Goal: Transaction & Acquisition: Obtain resource

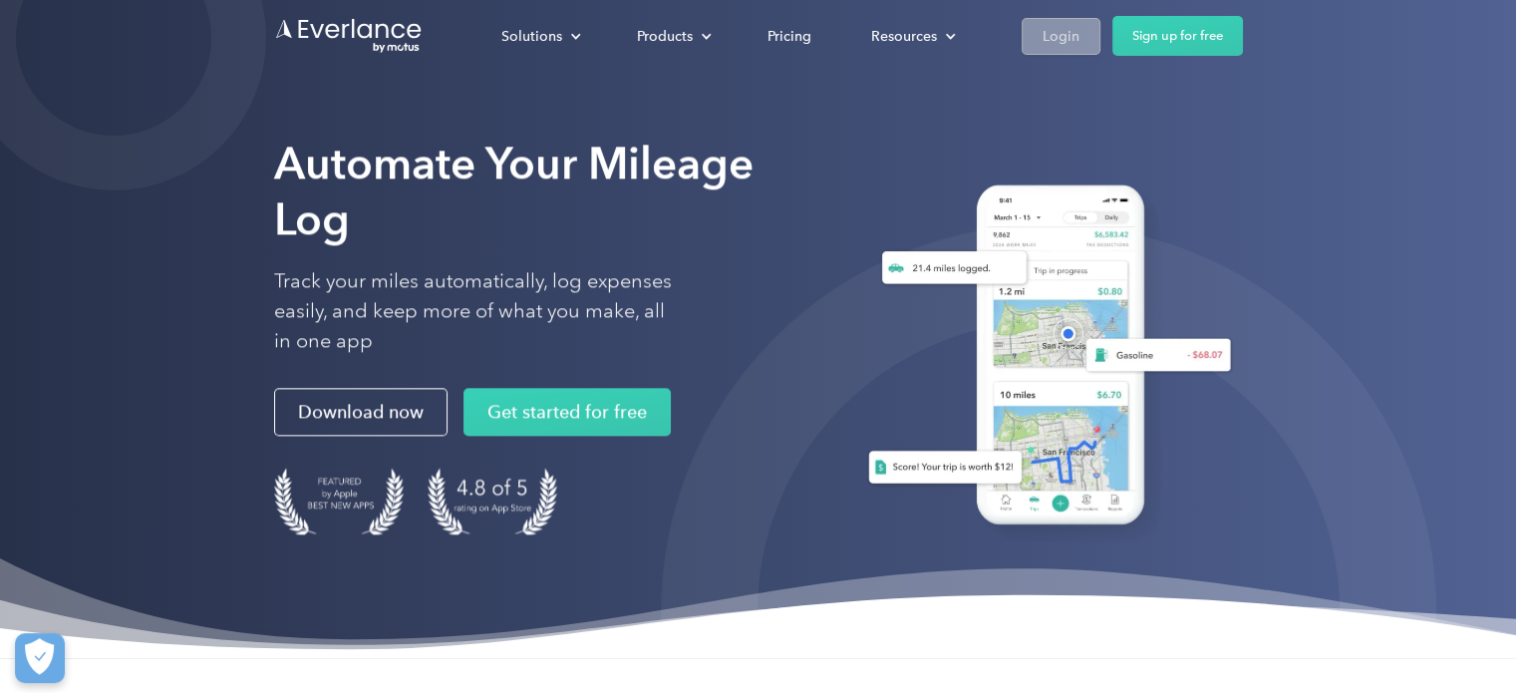
click at [1067, 24] on div "Login" at bounding box center [1061, 36] width 37 height 25
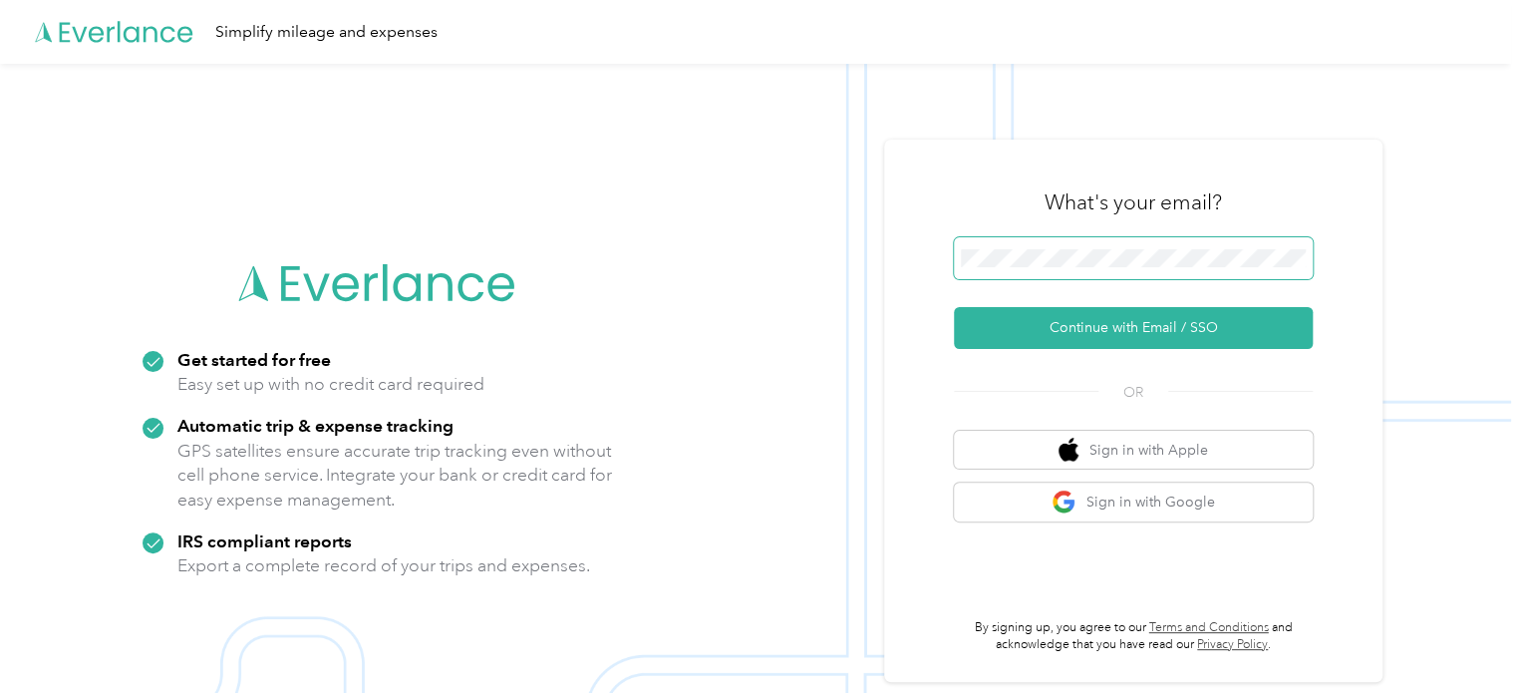
click at [1080, 239] on span at bounding box center [1133, 258] width 359 height 42
click at [1079, 247] on span at bounding box center [1133, 258] width 359 height 42
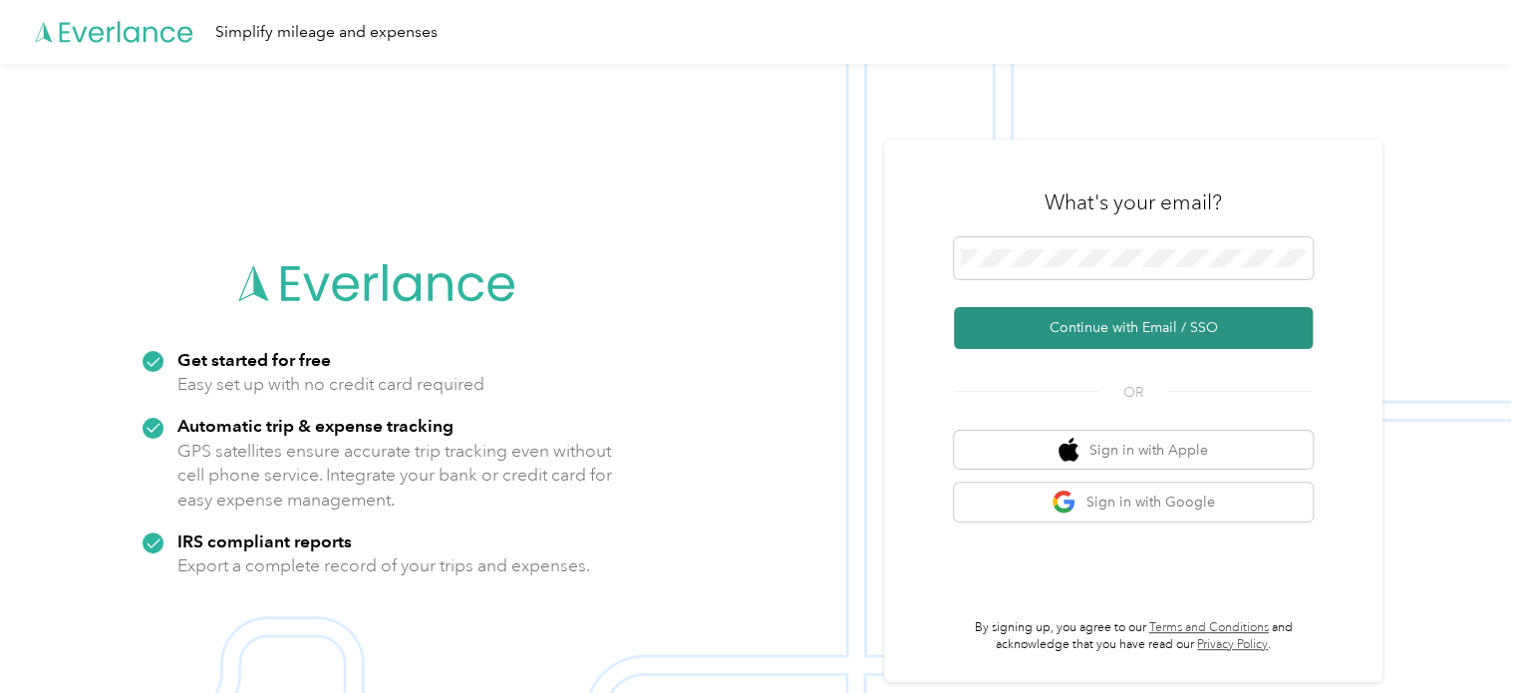
click at [1031, 320] on button "Continue with Email / SSO" at bounding box center [1133, 328] width 359 height 42
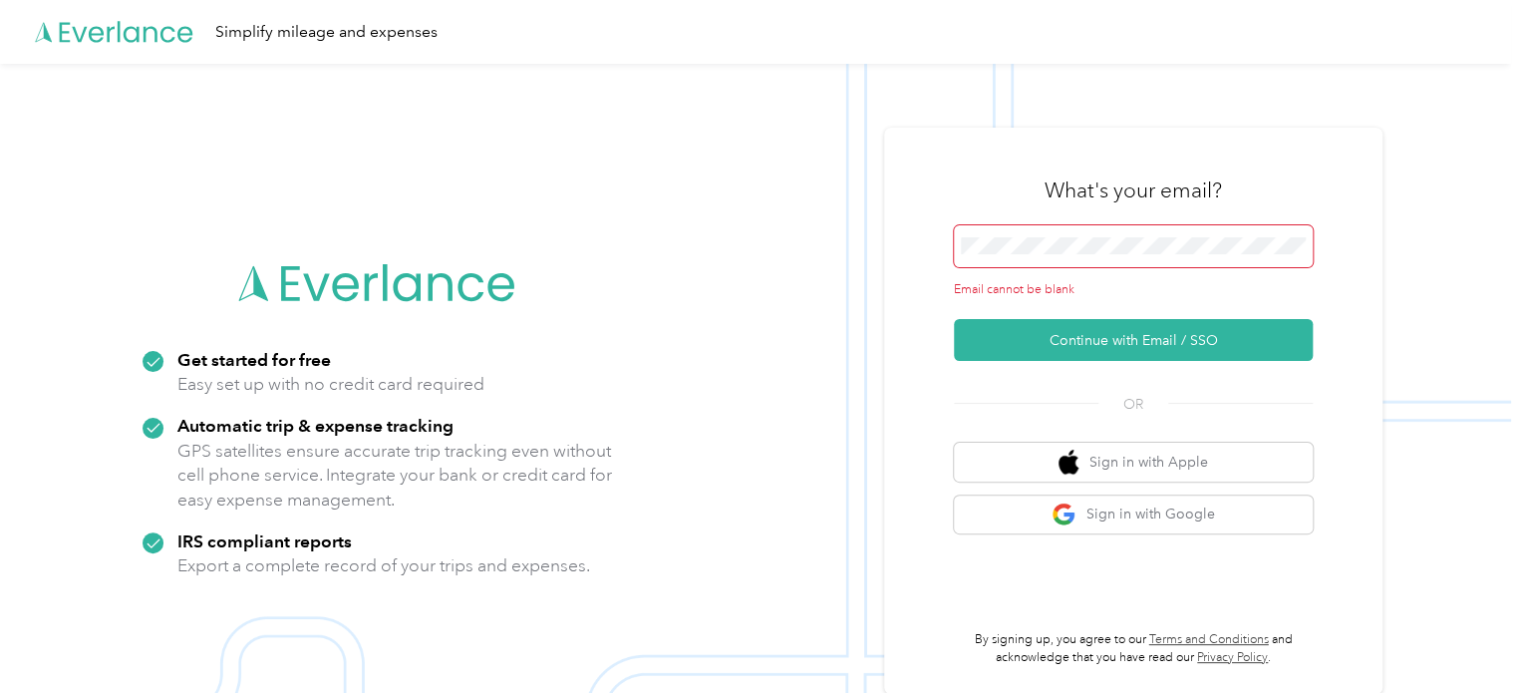
click at [1048, 262] on span at bounding box center [1133, 246] width 359 height 42
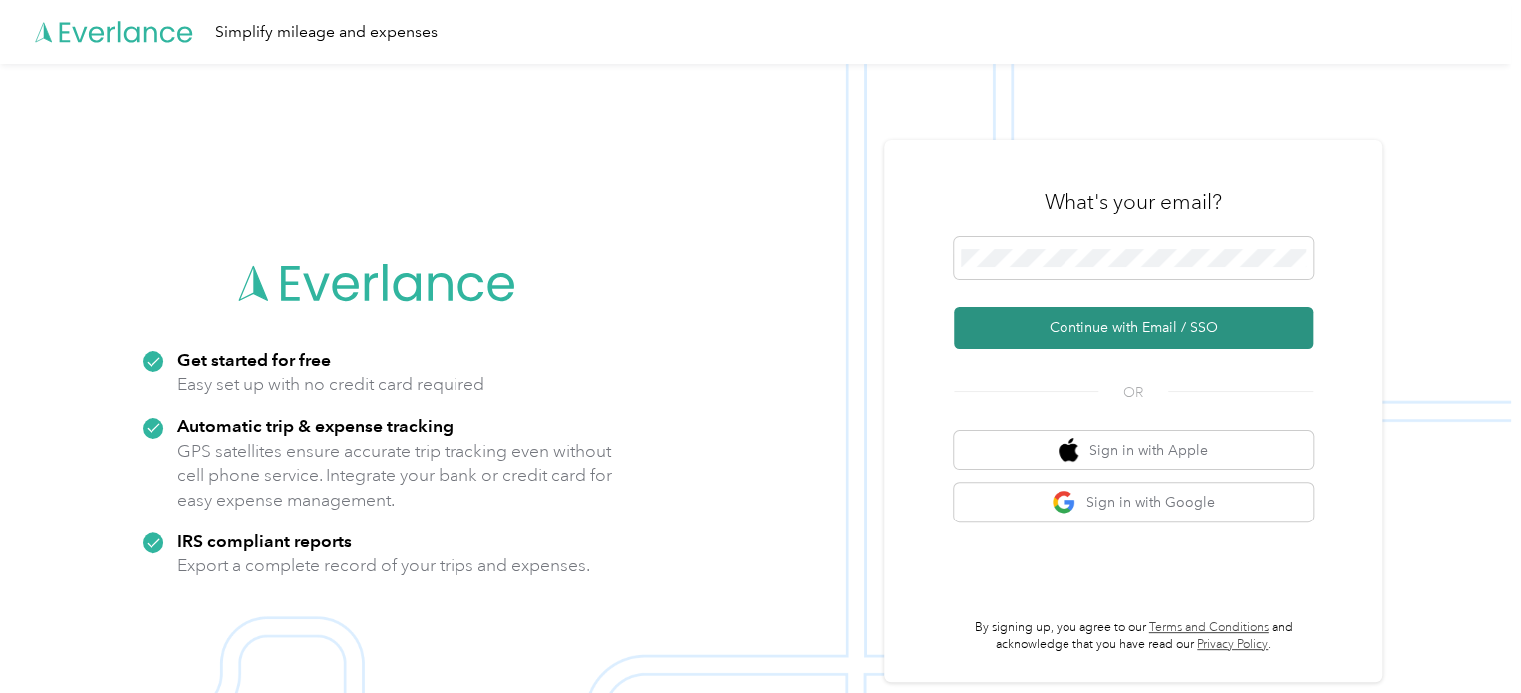
click at [1038, 328] on button "Continue with Email / SSO" at bounding box center [1133, 328] width 359 height 42
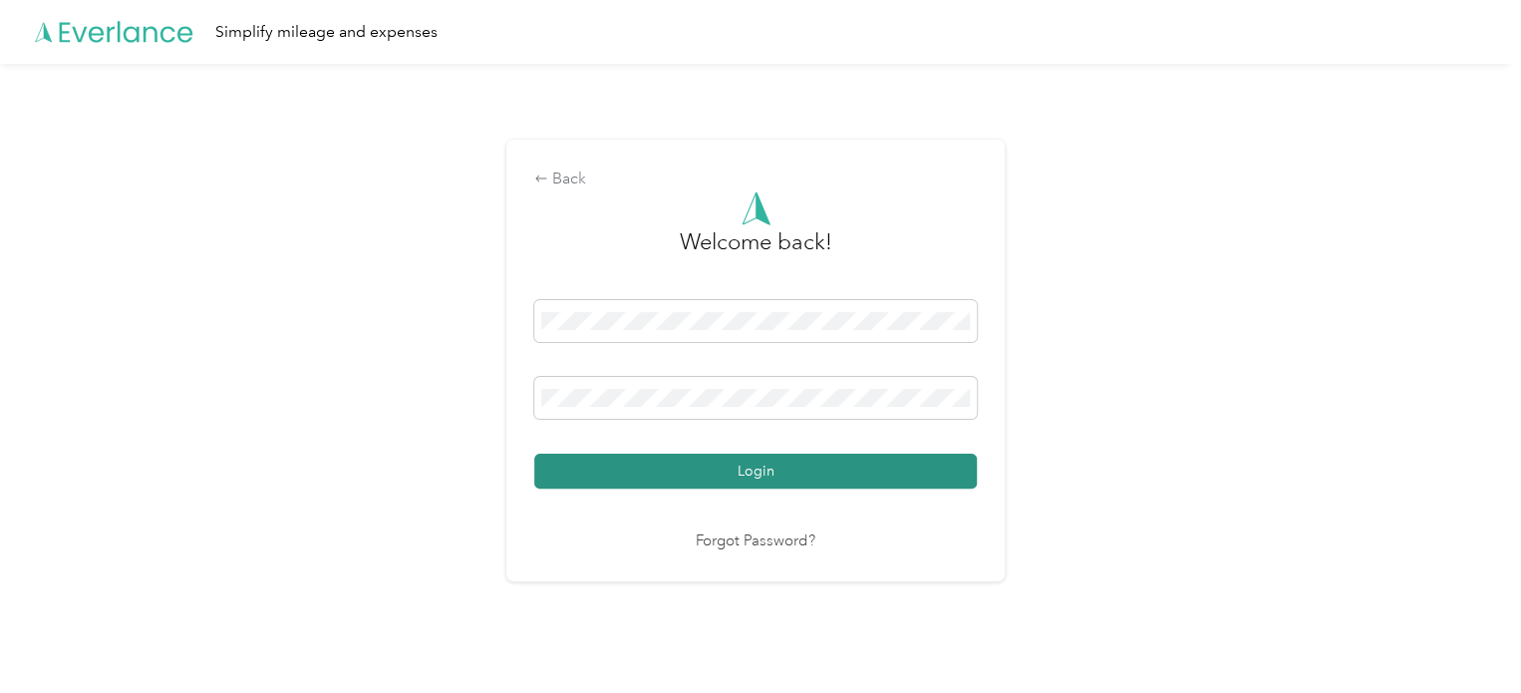
click at [762, 473] on button "Login" at bounding box center [755, 471] width 443 height 35
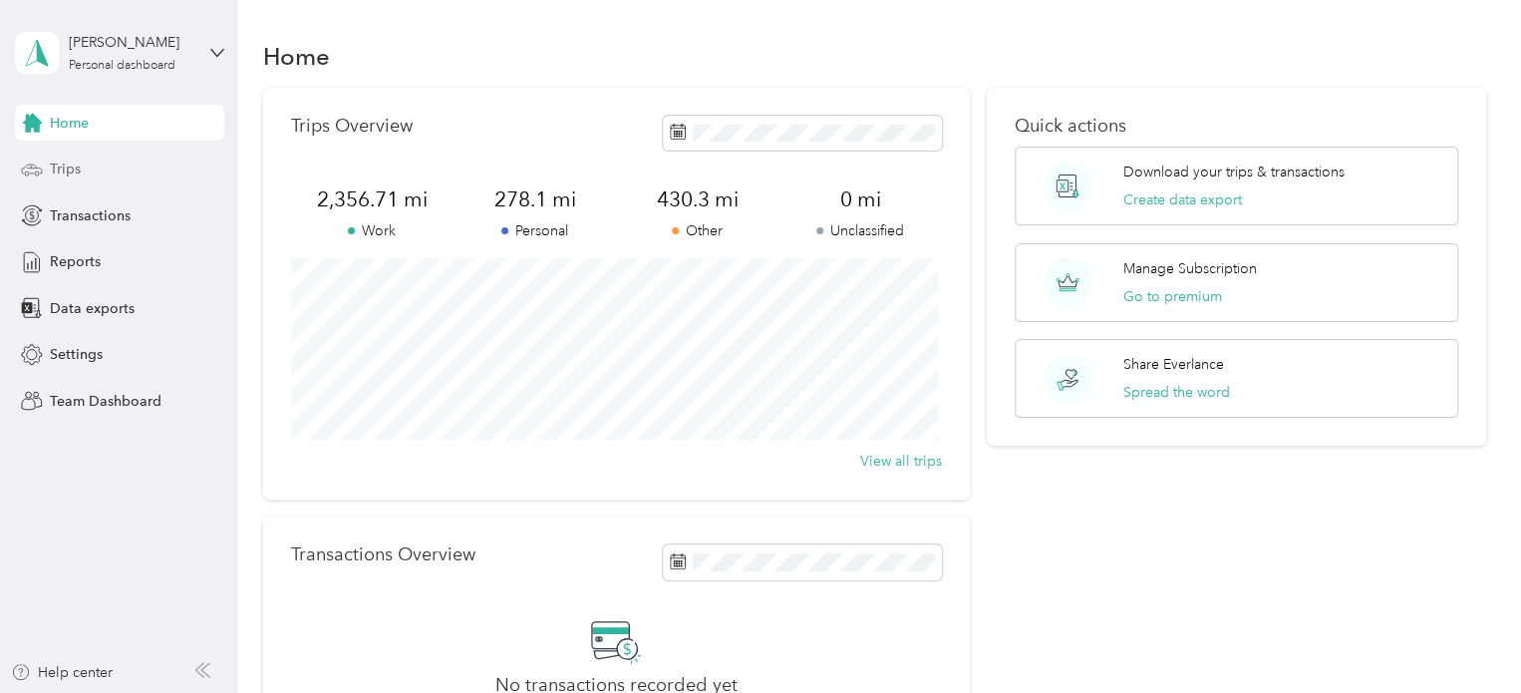
click at [83, 159] on div "Trips" at bounding box center [119, 170] width 209 height 36
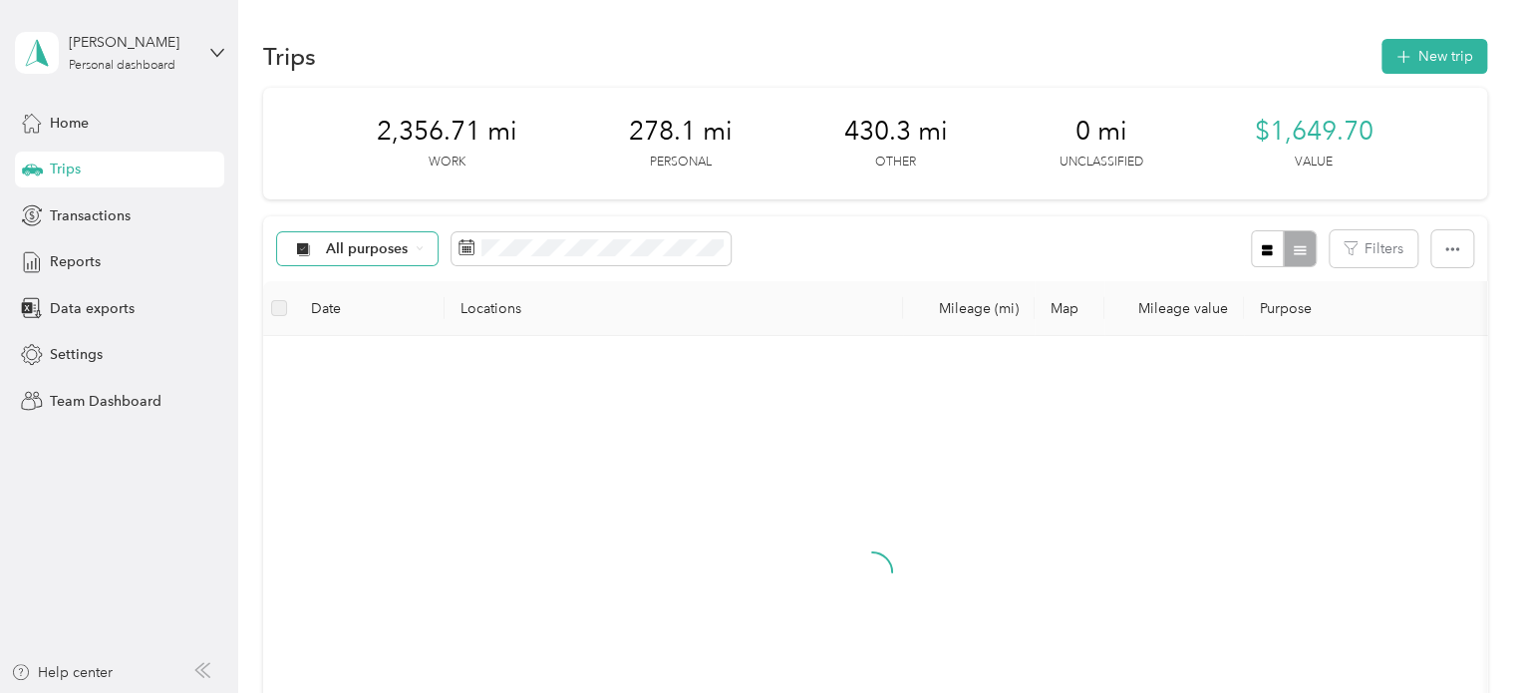
click at [355, 242] on span "All purposes" at bounding box center [367, 249] width 83 height 14
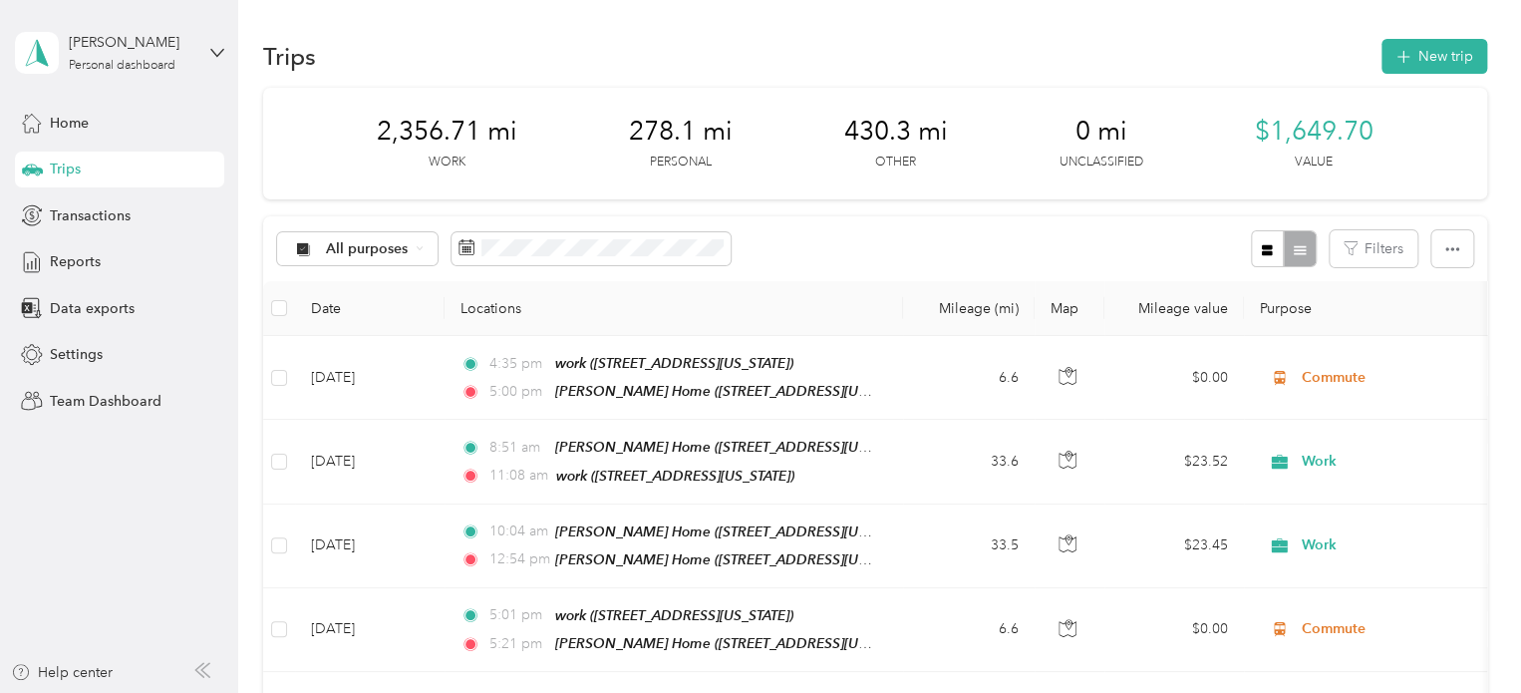
click at [356, 358] on span "Work" at bounding box center [374, 354] width 97 height 21
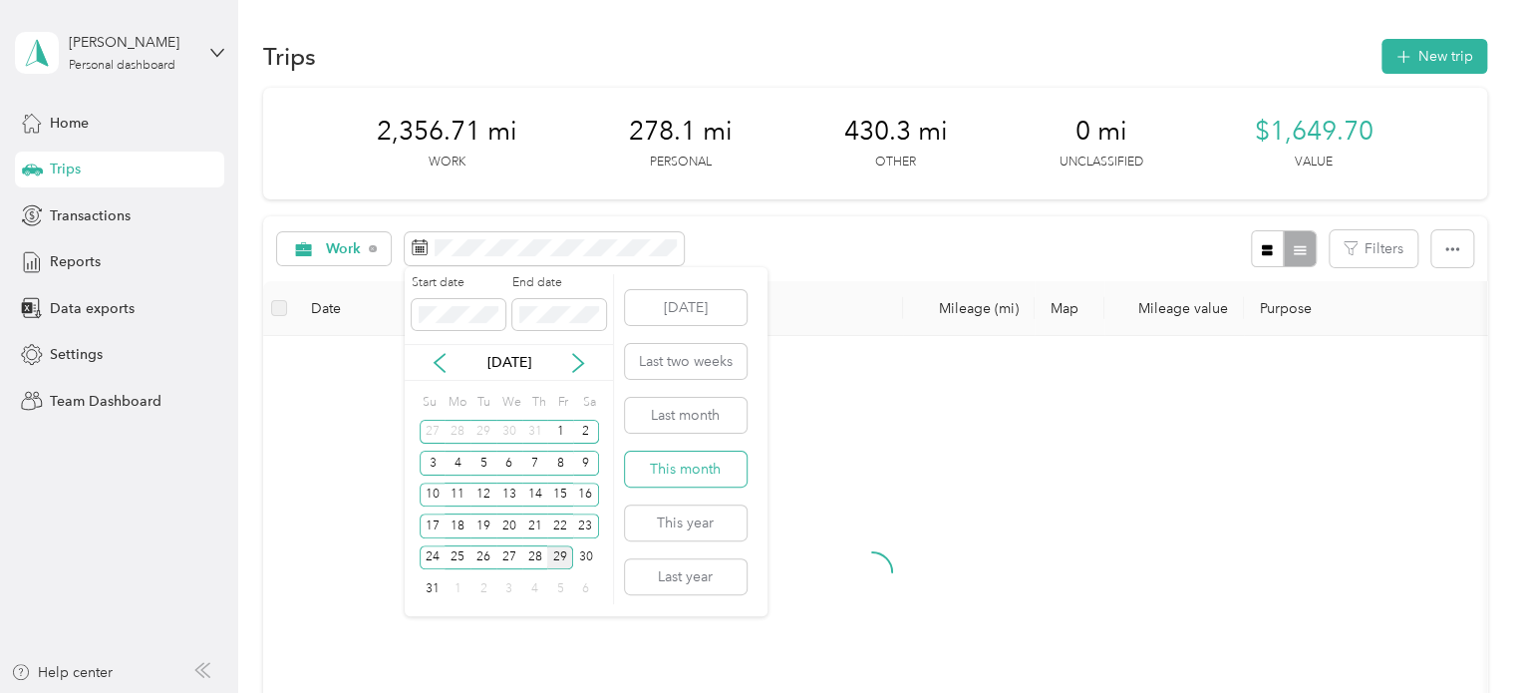
click at [702, 484] on button "This month" at bounding box center [686, 469] width 122 height 35
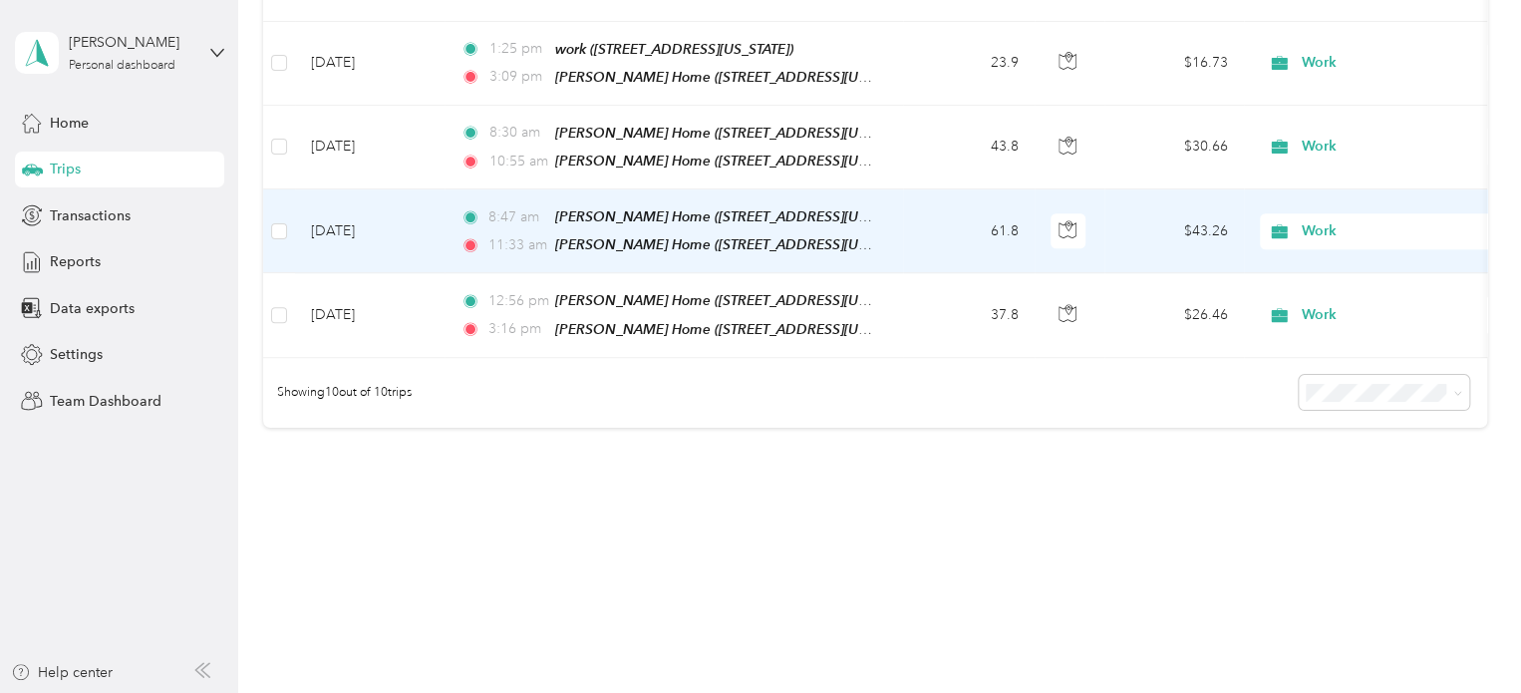
scroll to position [820, 0]
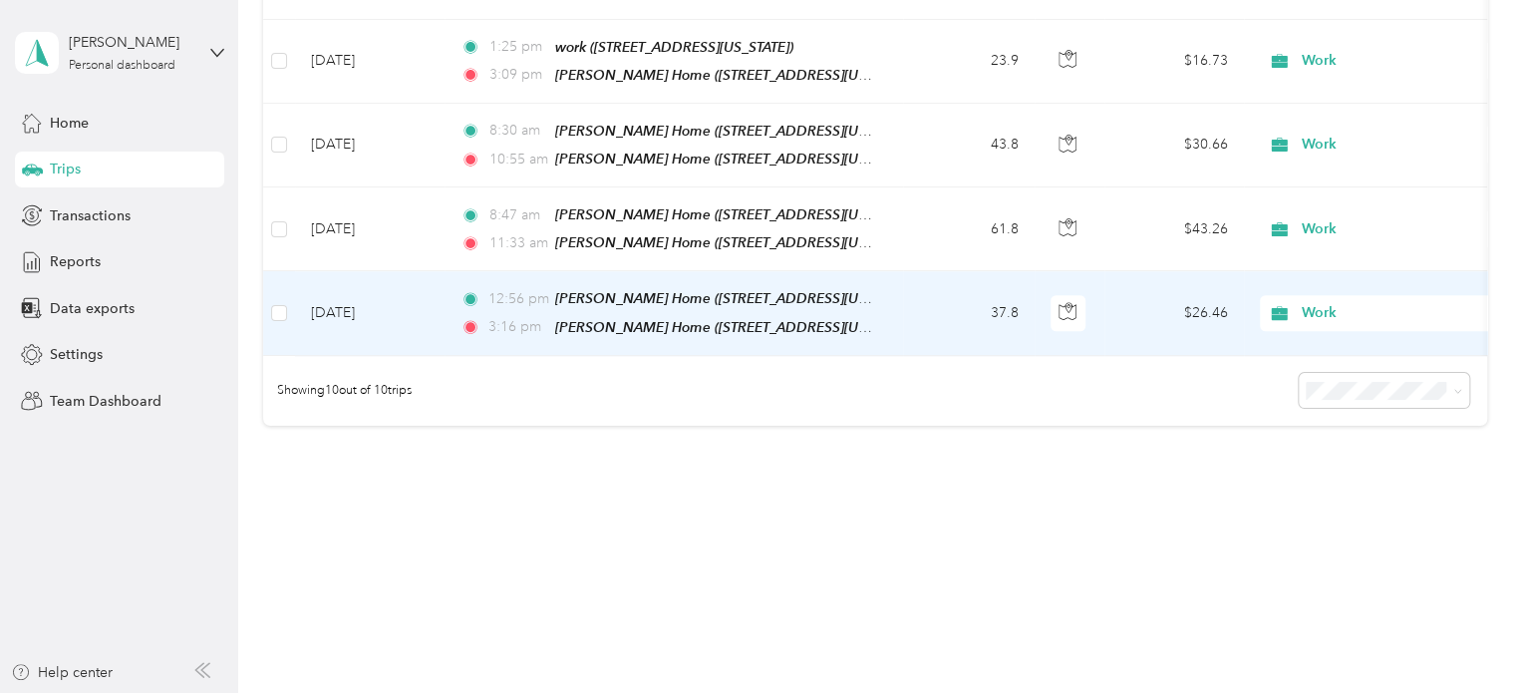
click at [945, 296] on td "37.8" at bounding box center [969, 313] width 132 height 84
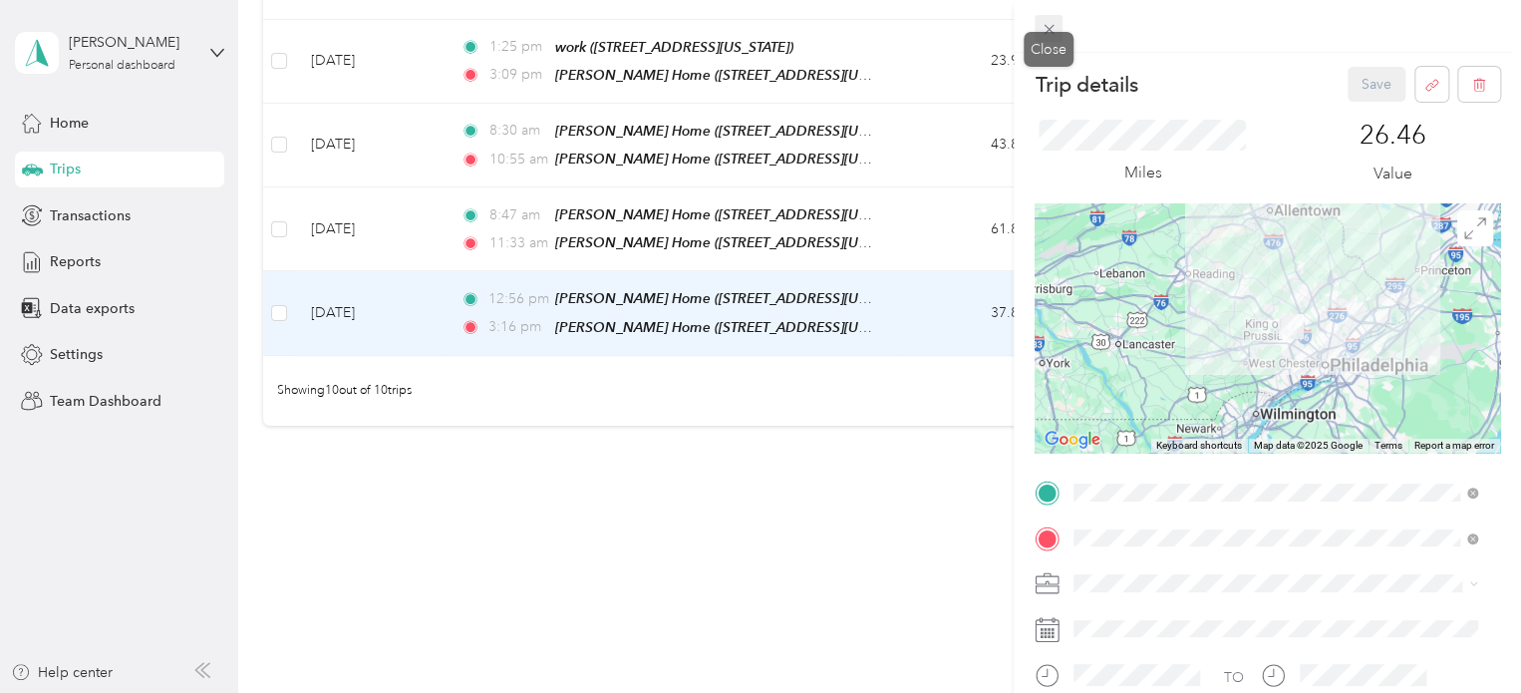
click at [1045, 23] on icon at bounding box center [1049, 29] width 17 height 17
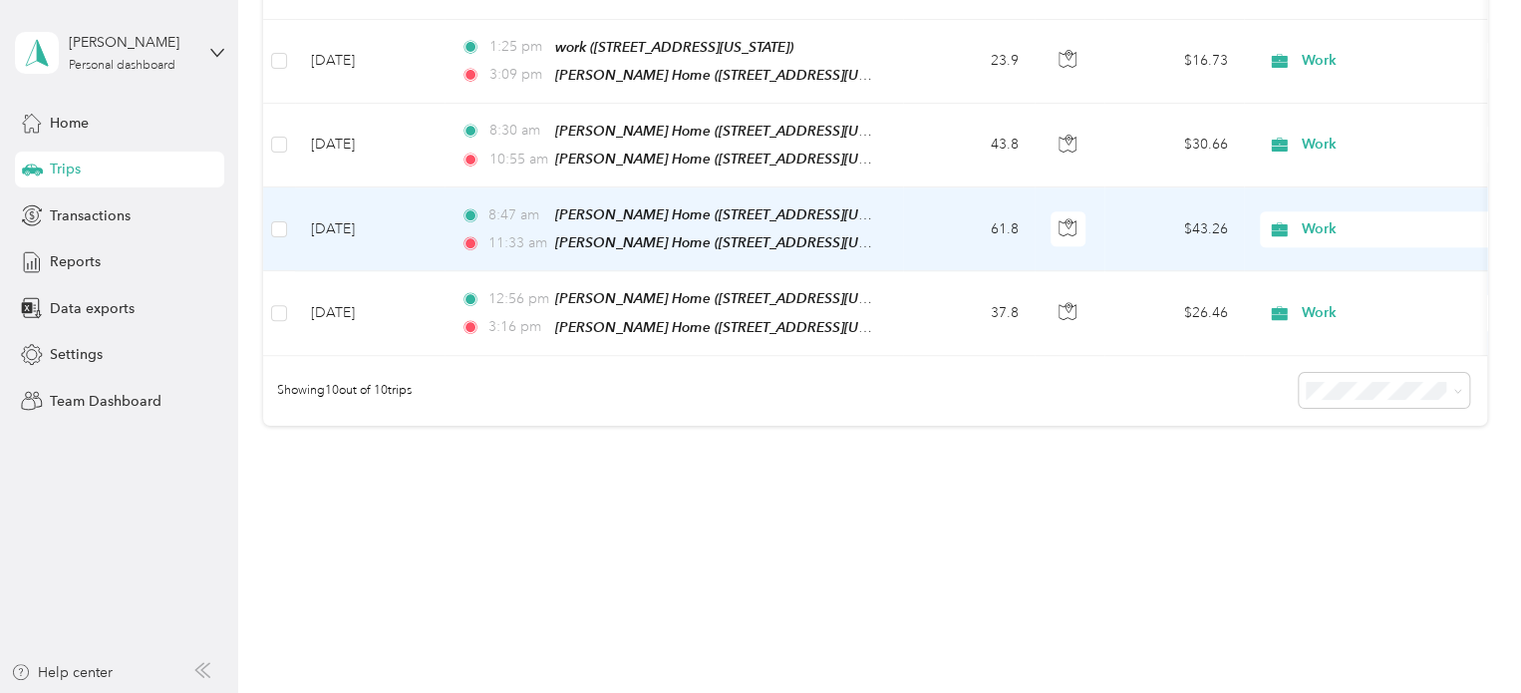
click at [918, 206] on td "61.8" at bounding box center [969, 229] width 132 height 84
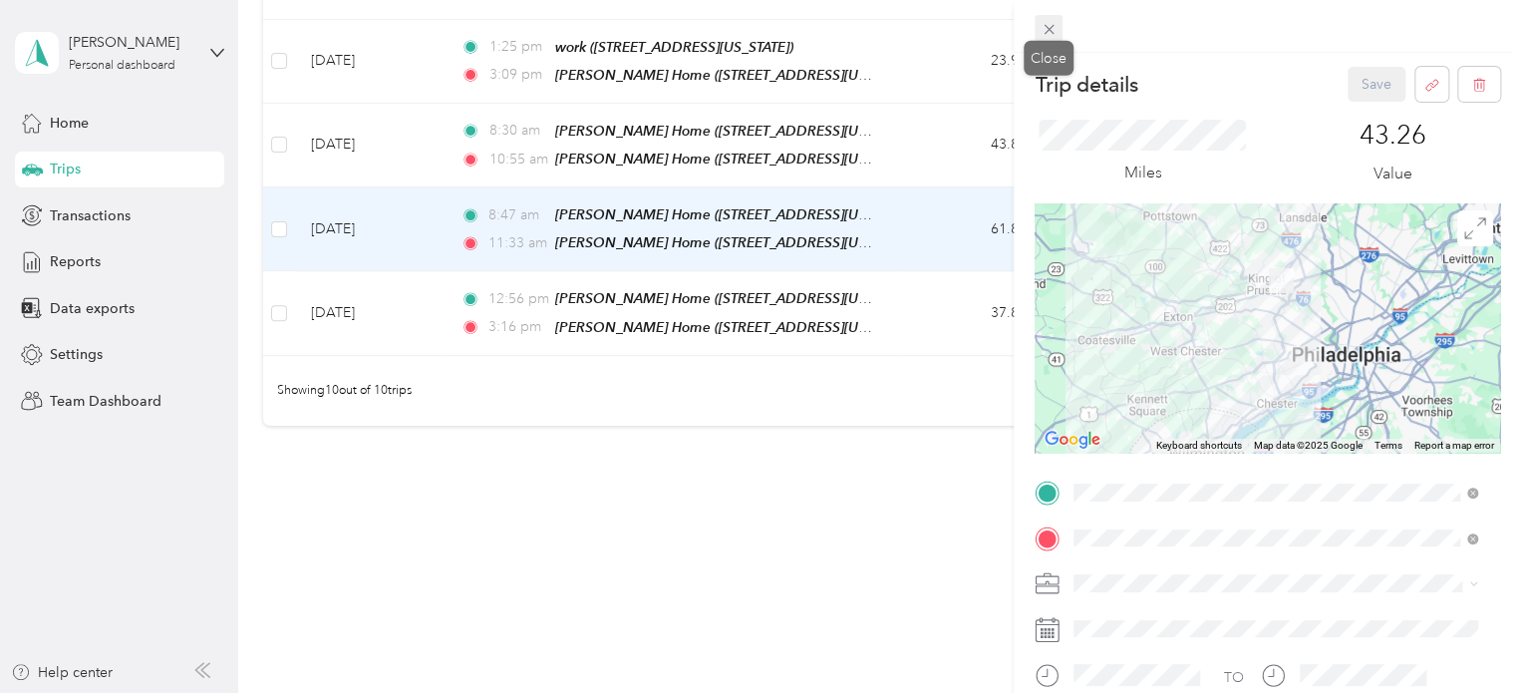
click at [1052, 28] on icon at bounding box center [1049, 29] width 17 height 17
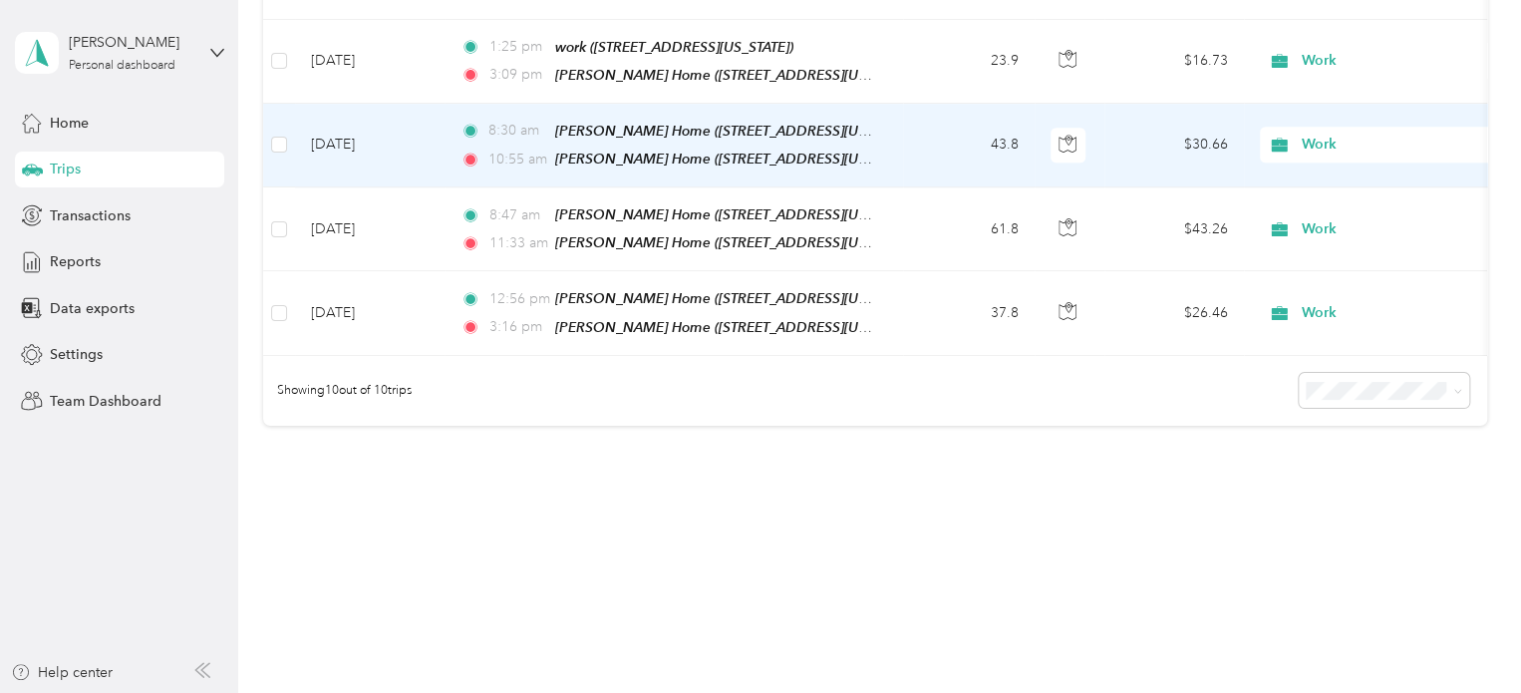
click at [957, 121] on td "43.8" at bounding box center [969, 146] width 132 height 84
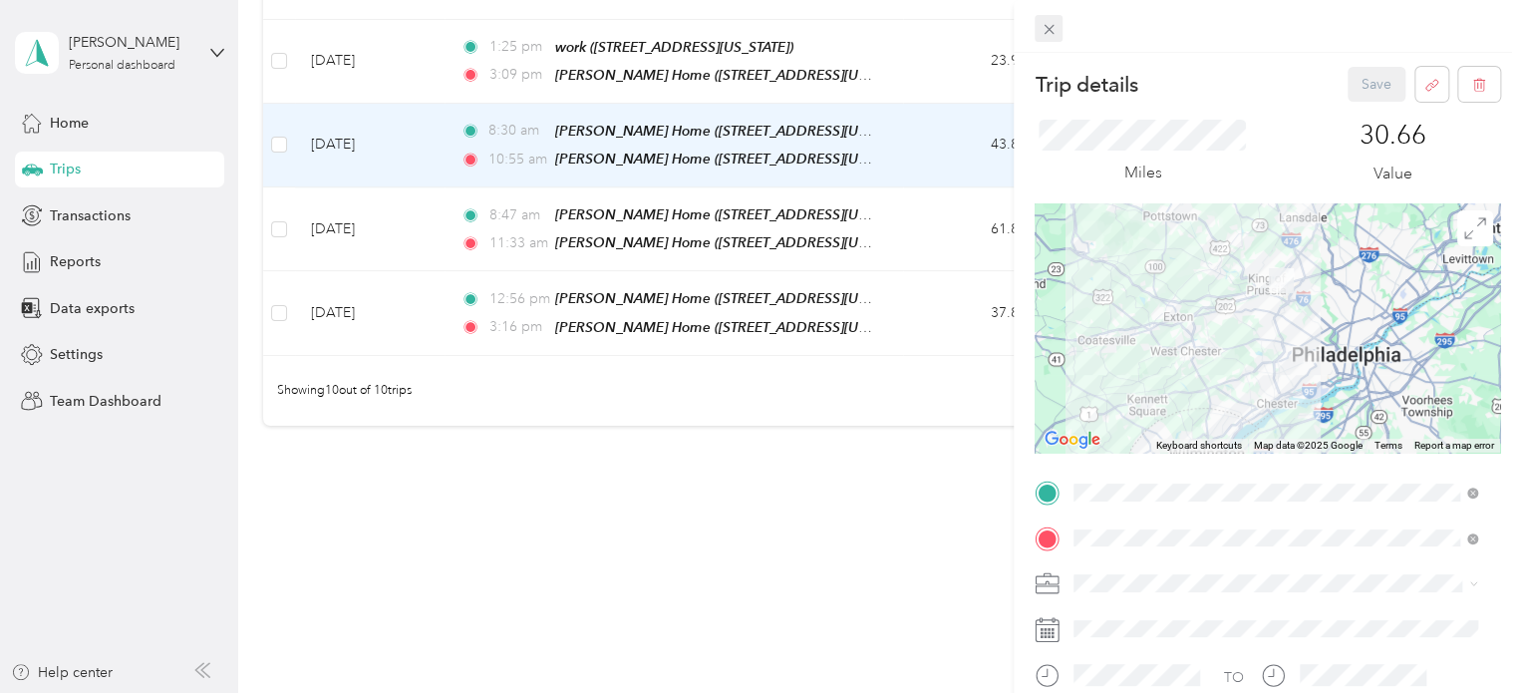
click at [1053, 42] on div at bounding box center [1267, 26] width 507 height 53
click at [1052, 37] on icon at bounding box center [1049, 29] width 17 height 17
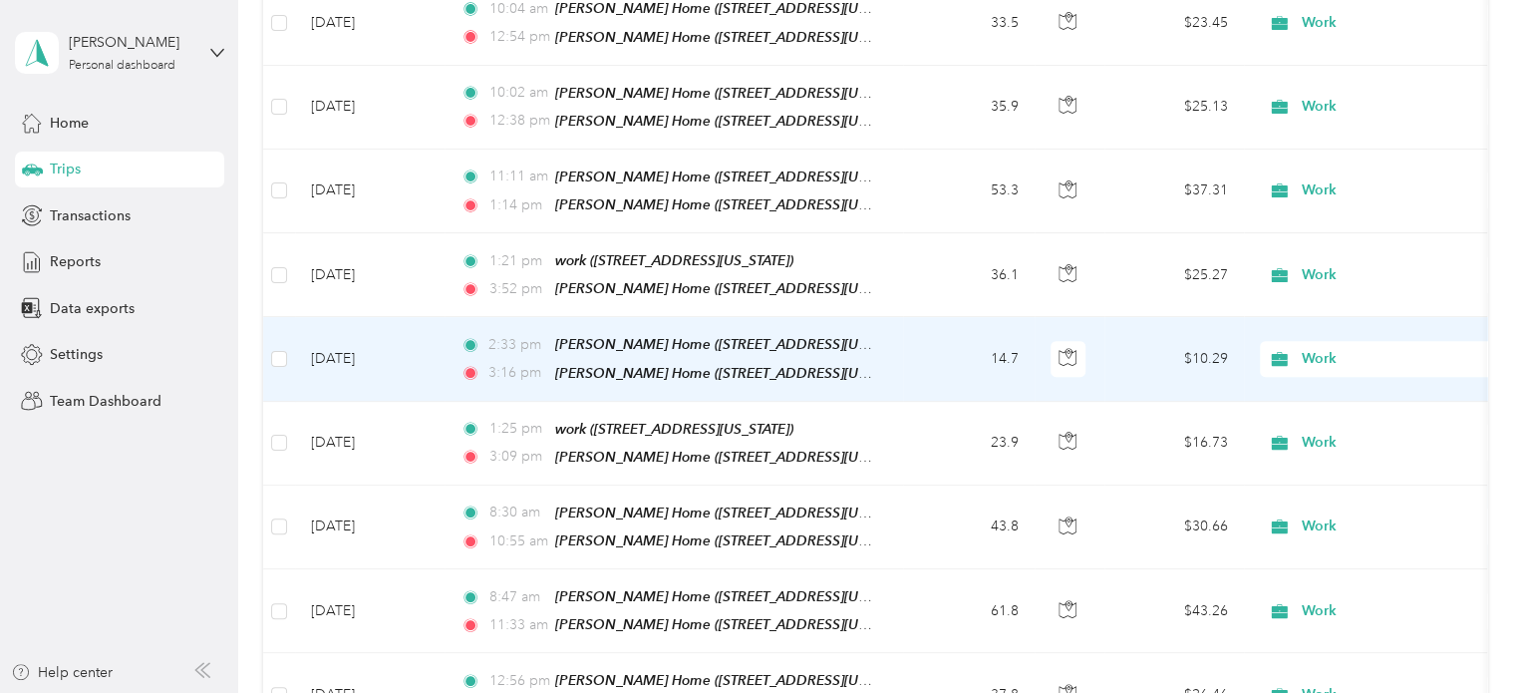
scroll to position [422, 0]
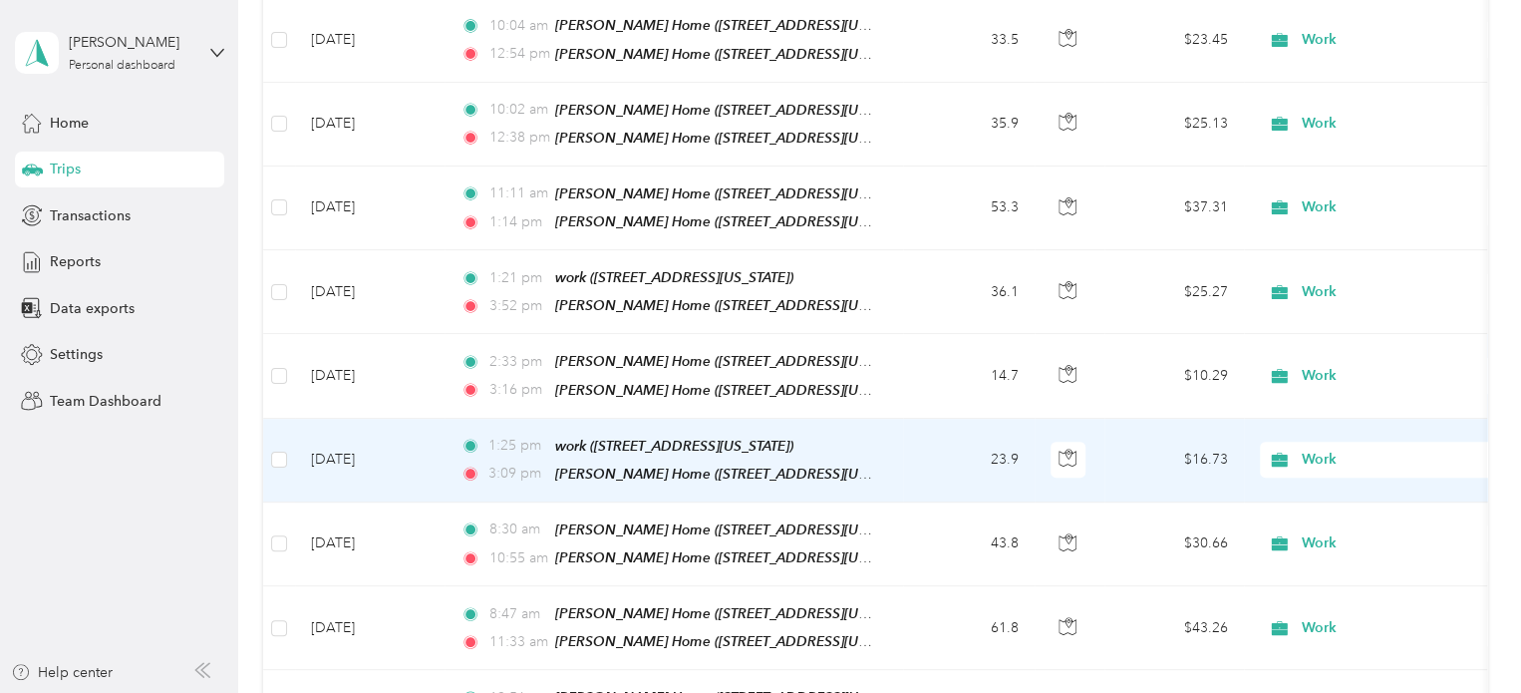
click at [945, 442] on td "23.9" at bounding box center [969, 461] width 132 height 84
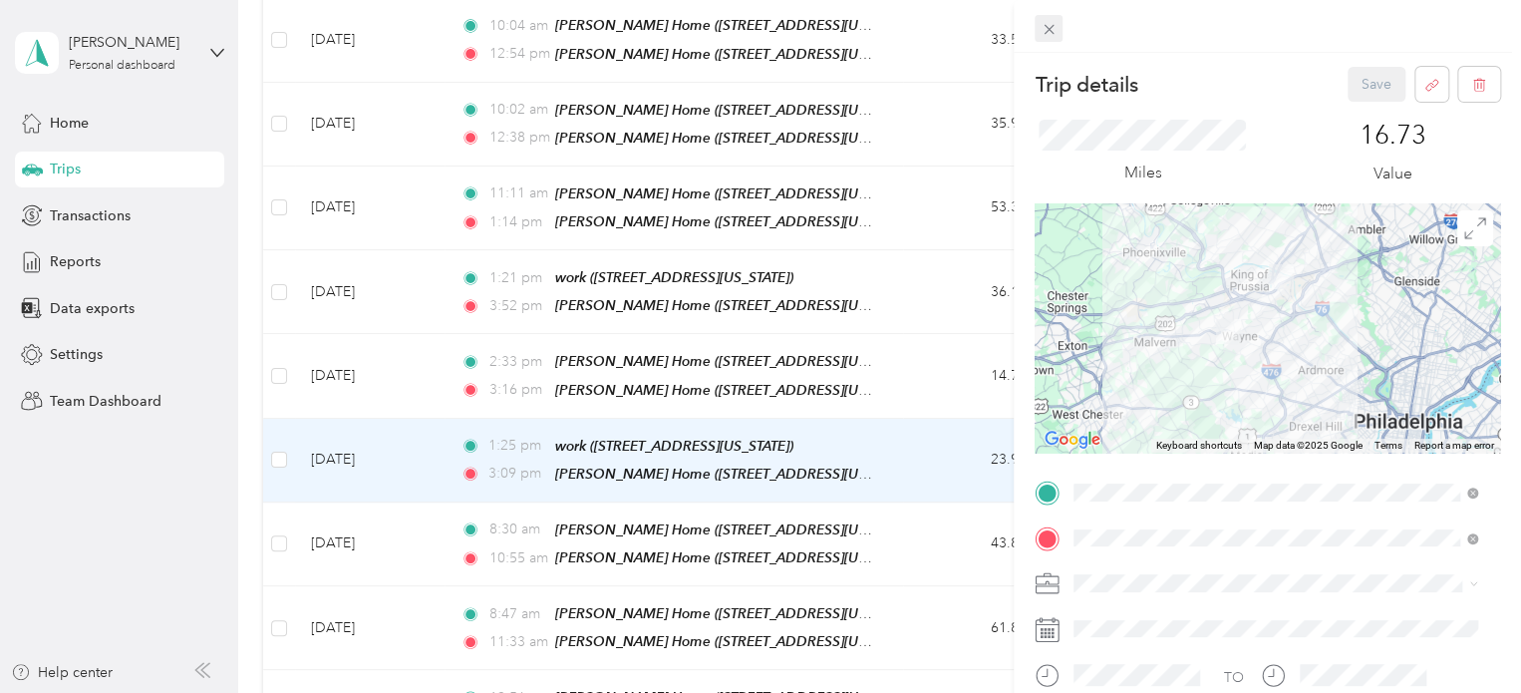
click at [1052, 23] on icon at bounding box center [1049, 29] width 17 height 17
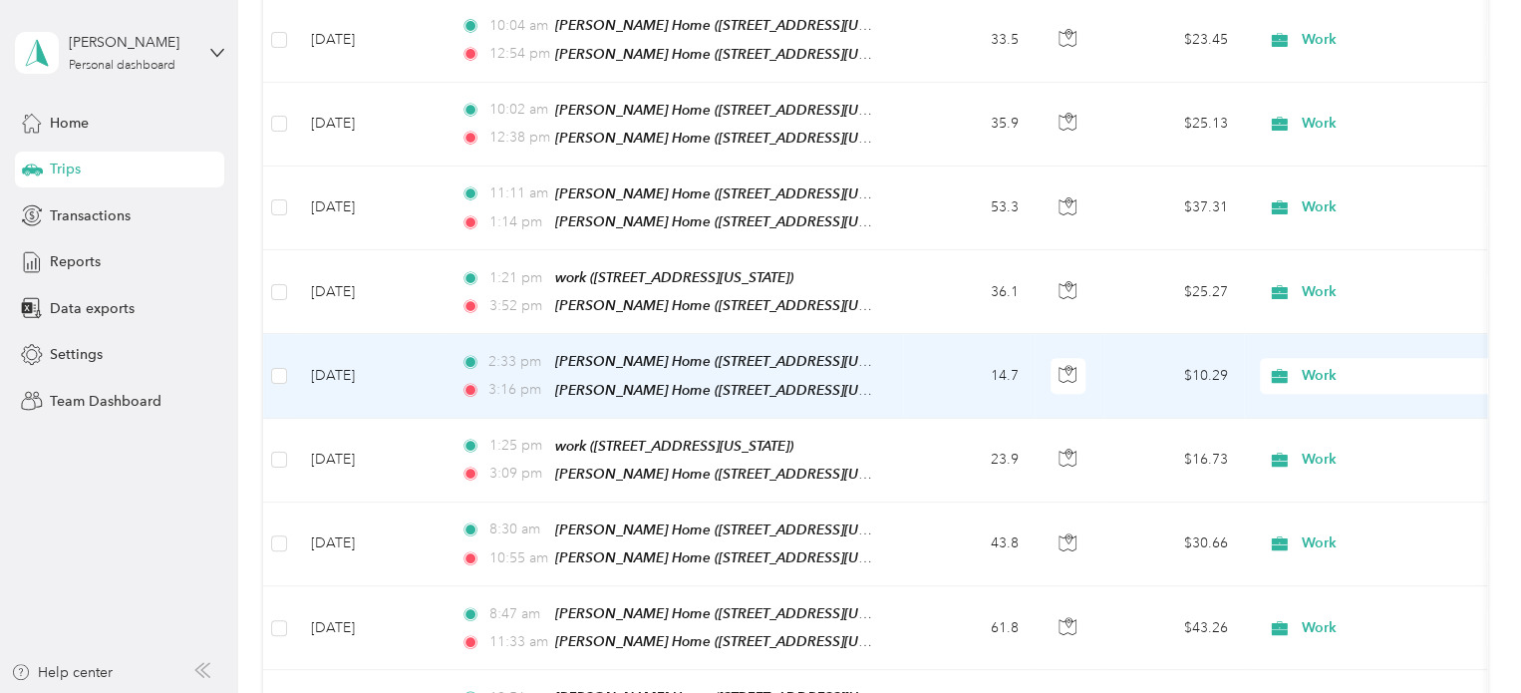
click at [943, 346] on td "14.7" at bounding box center [969, 376] width 132 height 84
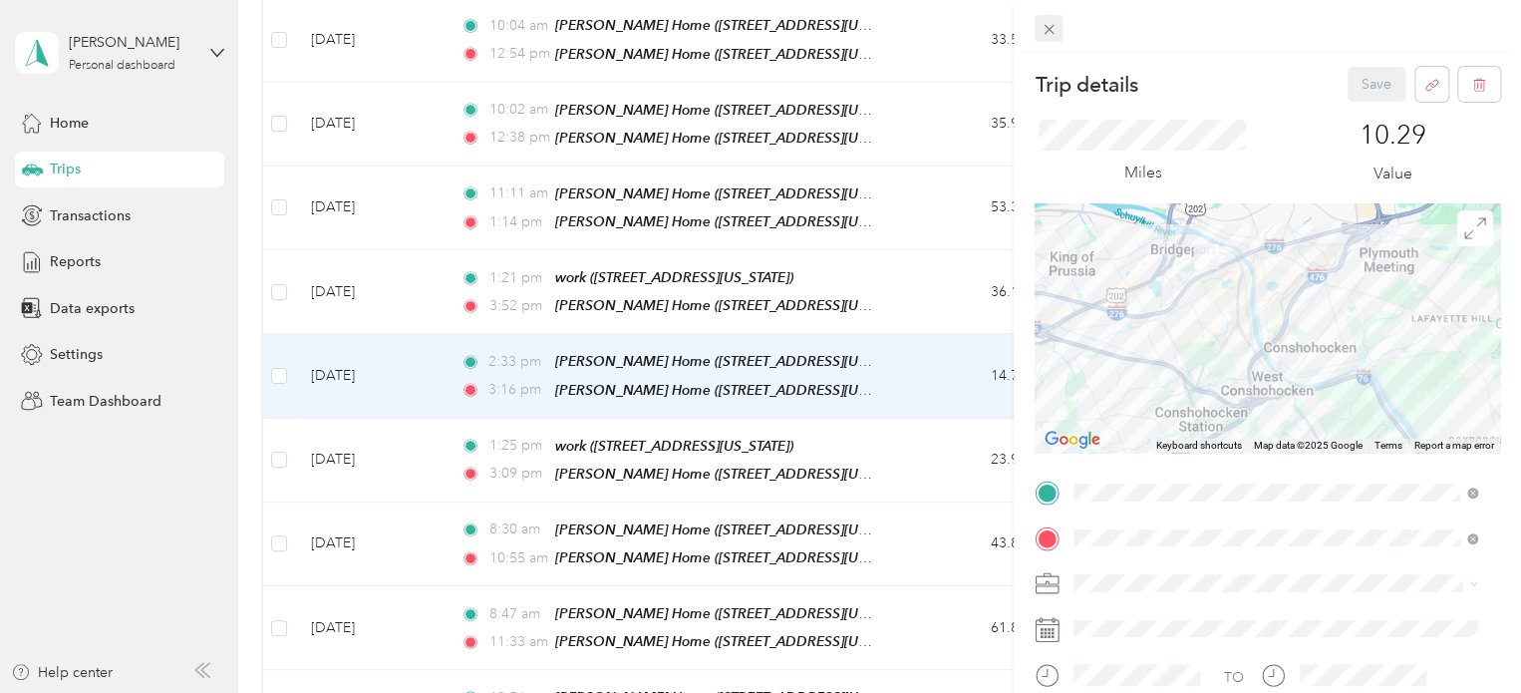
click at [1055, 28] on icon at bounding box center [1049, 29] width 17 height 17
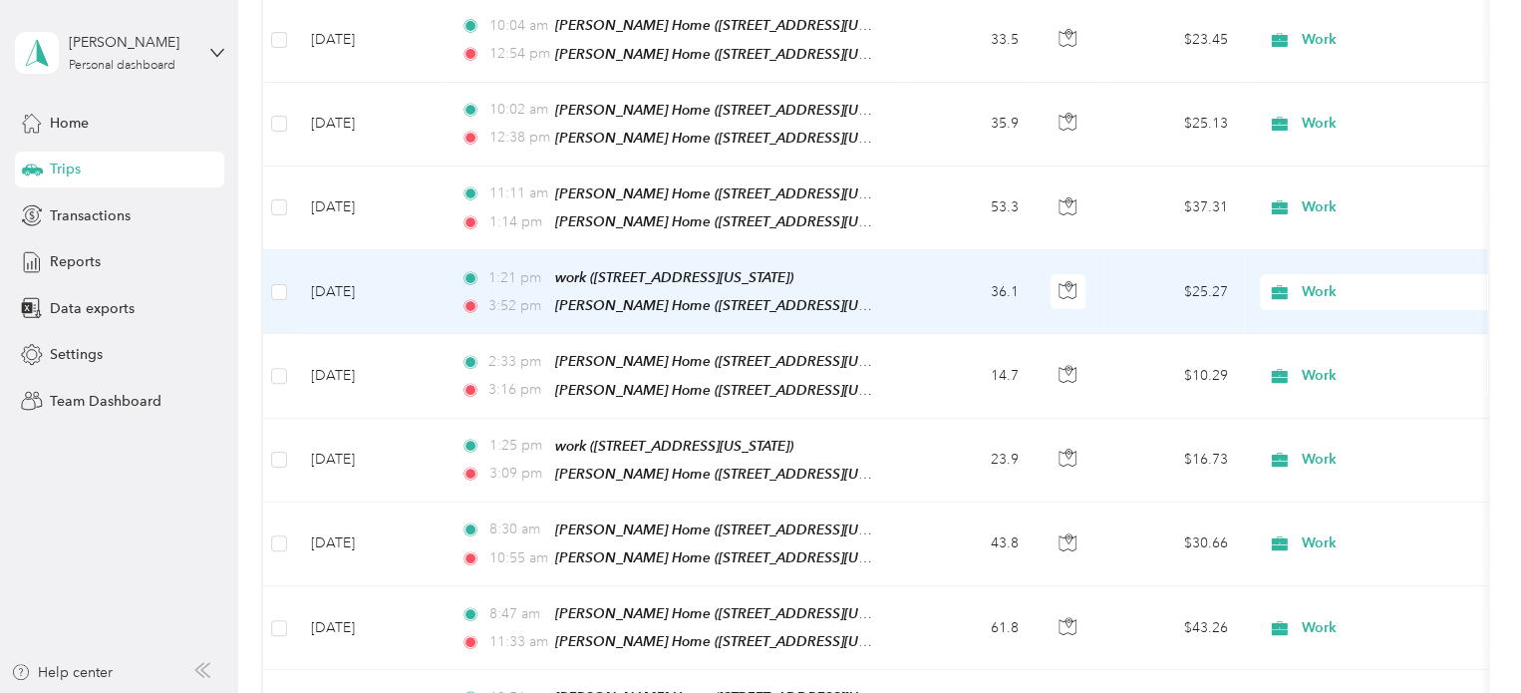
click at [937, 273] on td "36.1" at bounding box center [969, 292] width 132 height 84
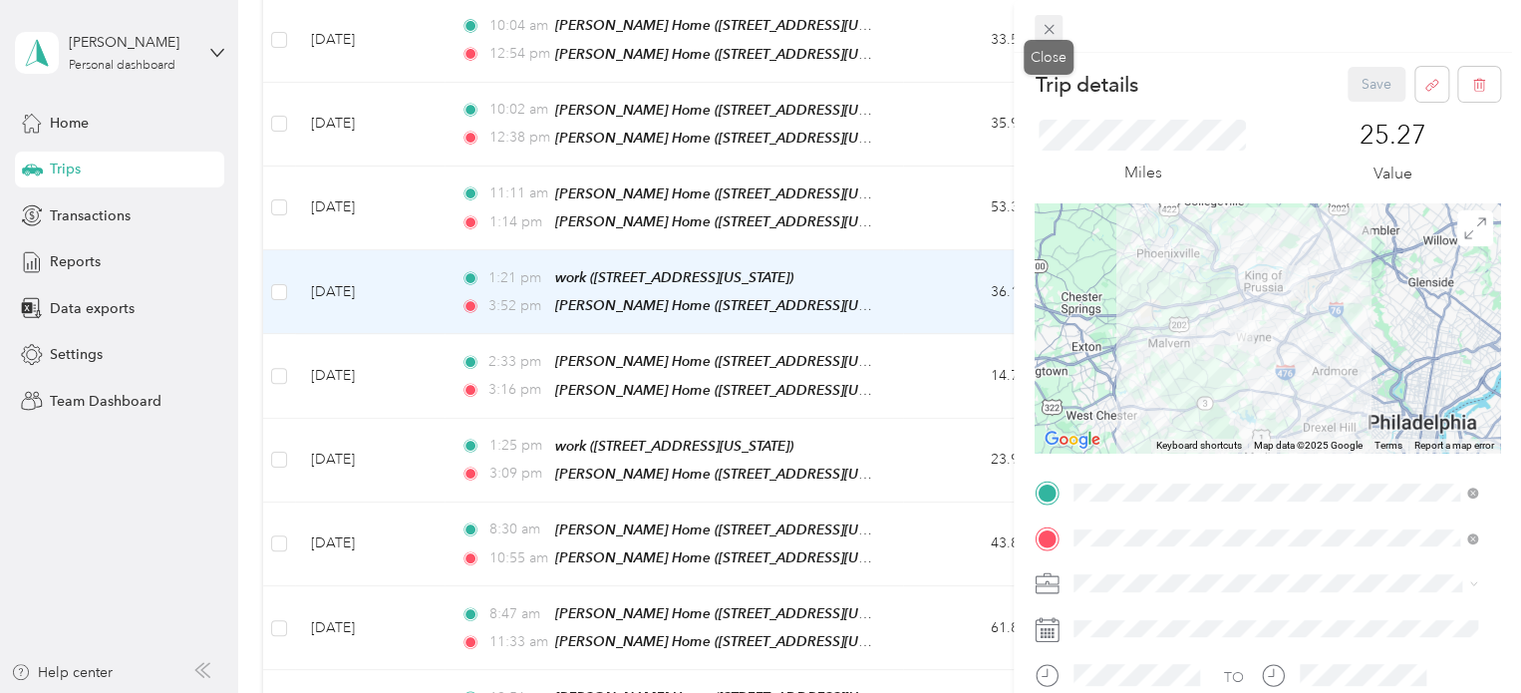
click at [1046, 24] on icon at bounding box center [1049, 29] width 17 height 17
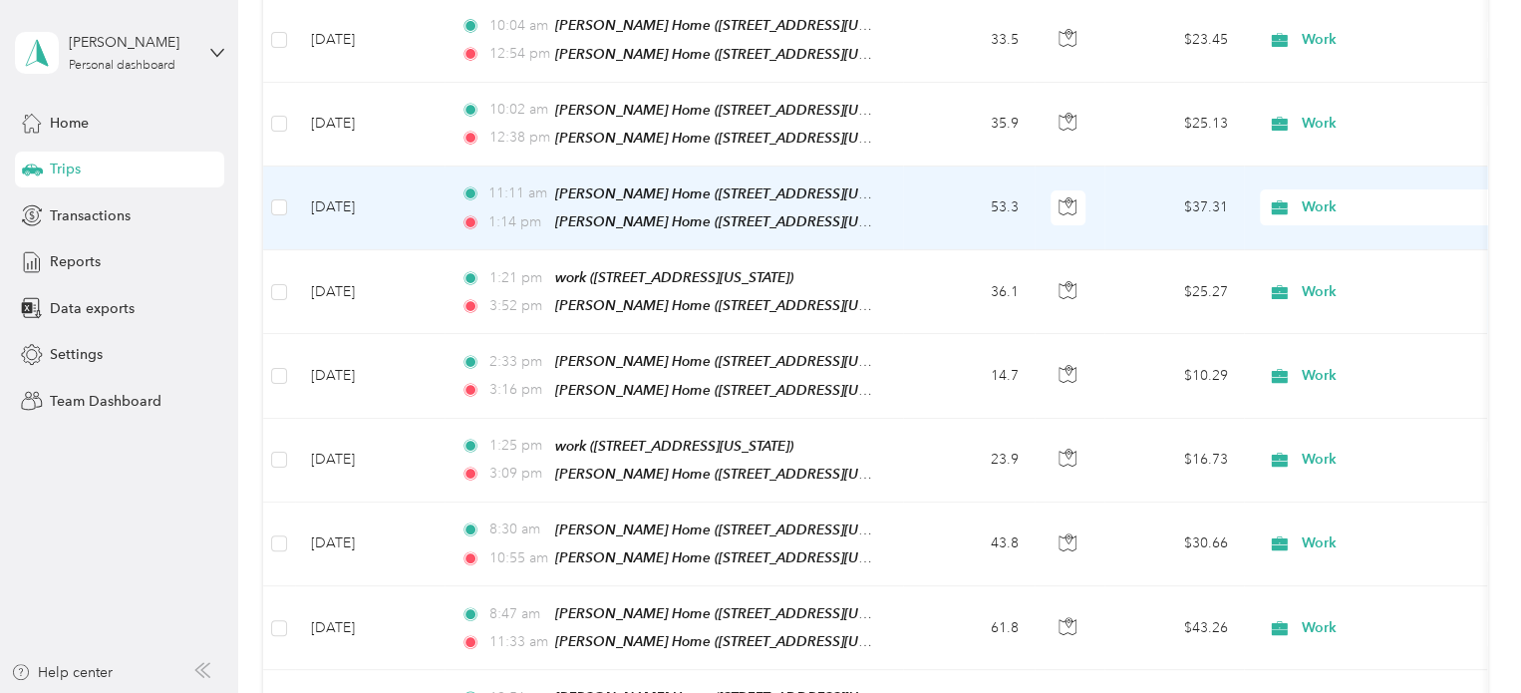
click at [942, 180] on td "53.3" at bounding box center [969, 208] width 132 height 84
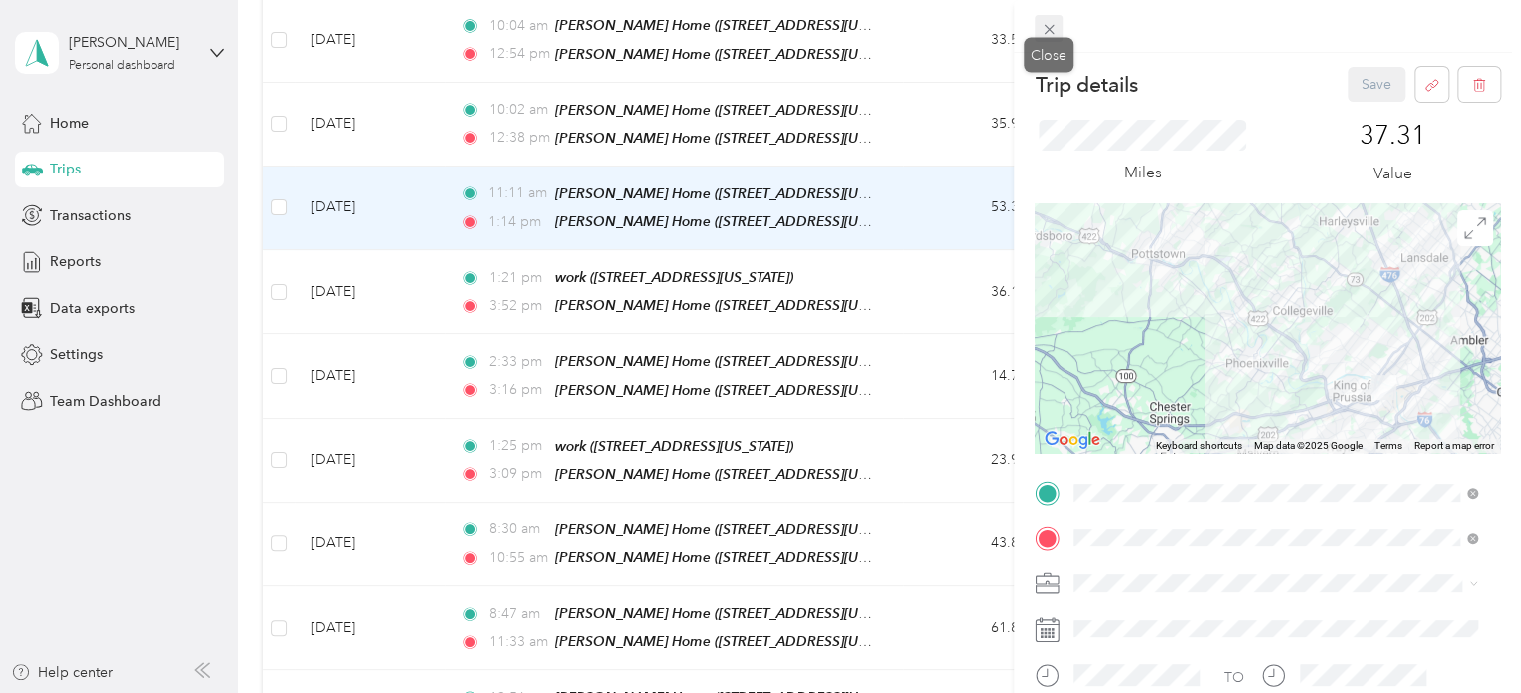
click at [1049, 31] on icon at bounding box center [1049, 29] width 17 height 17
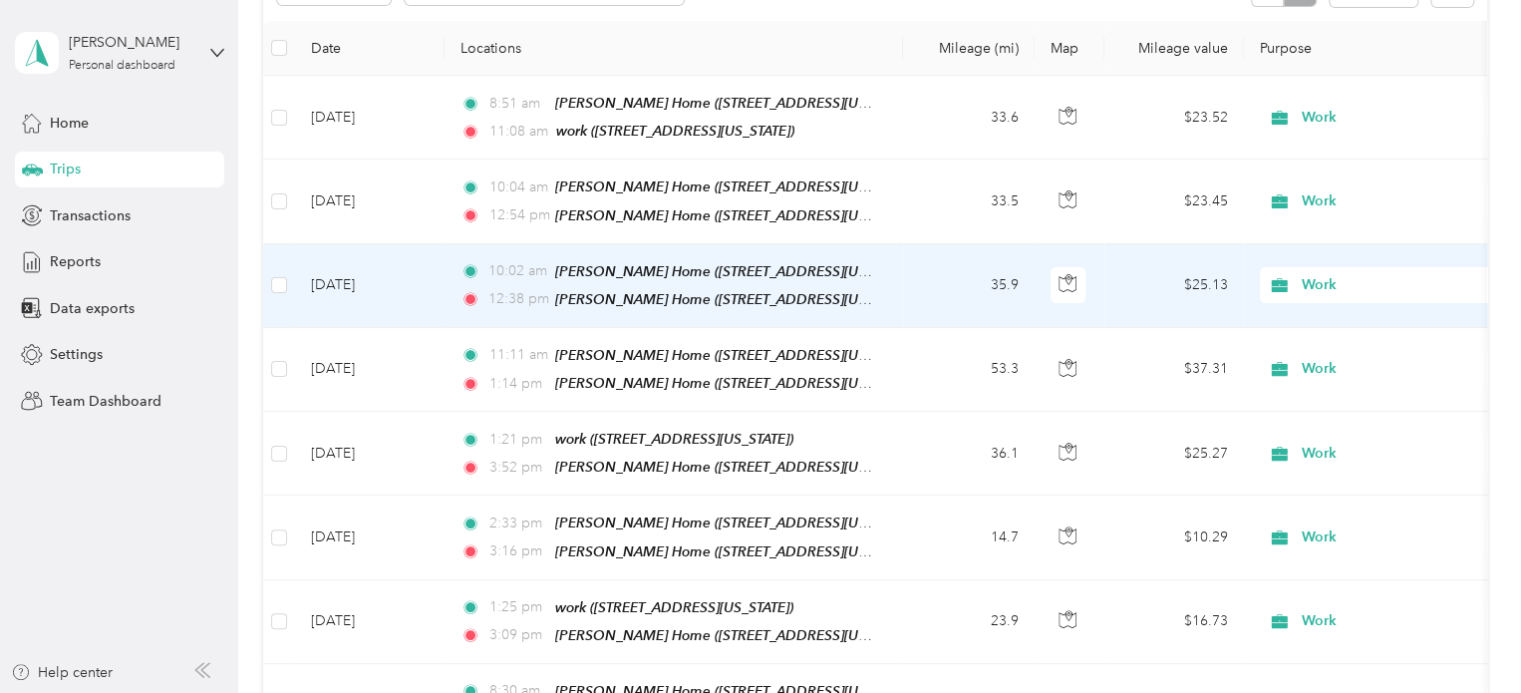
scroll to position [222, 0]
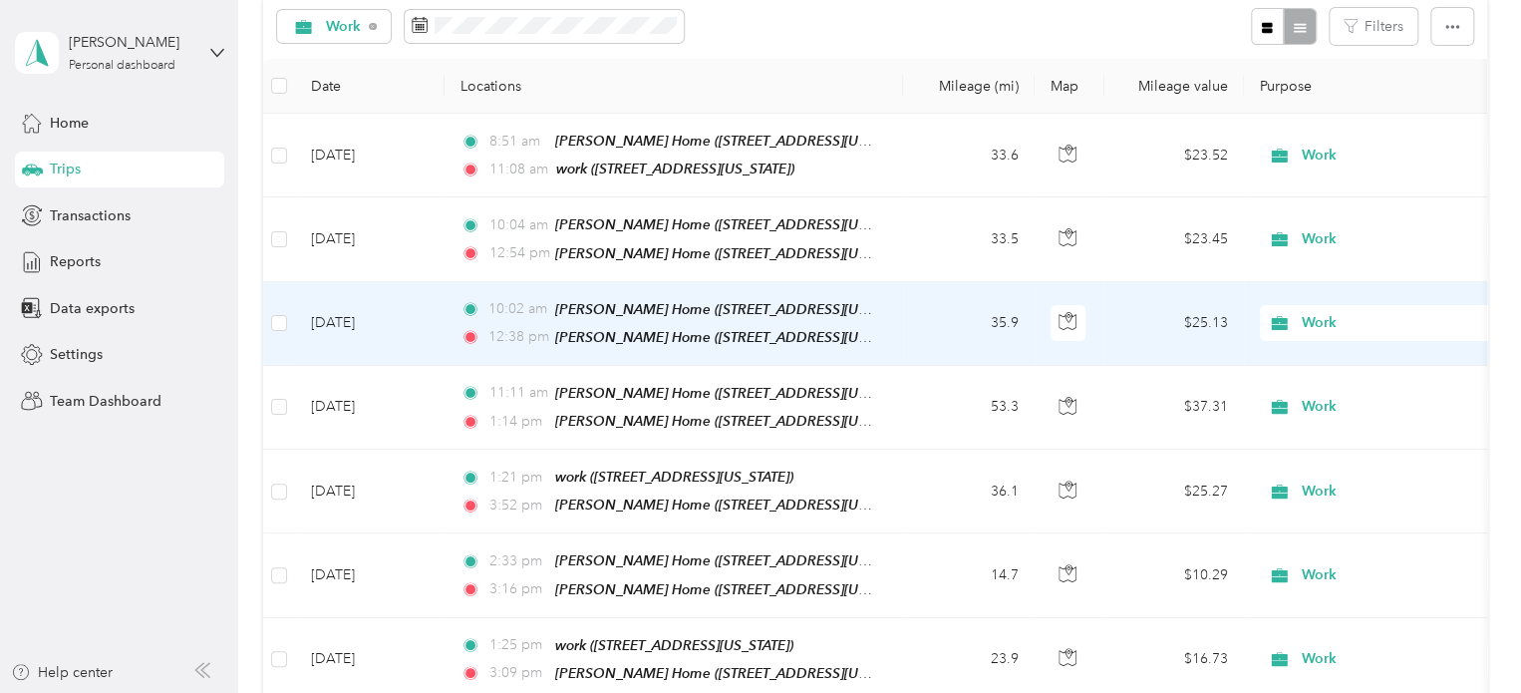
click at [953, 315] on td "35.9" at bounding box center [969, 324] width 132 height 84
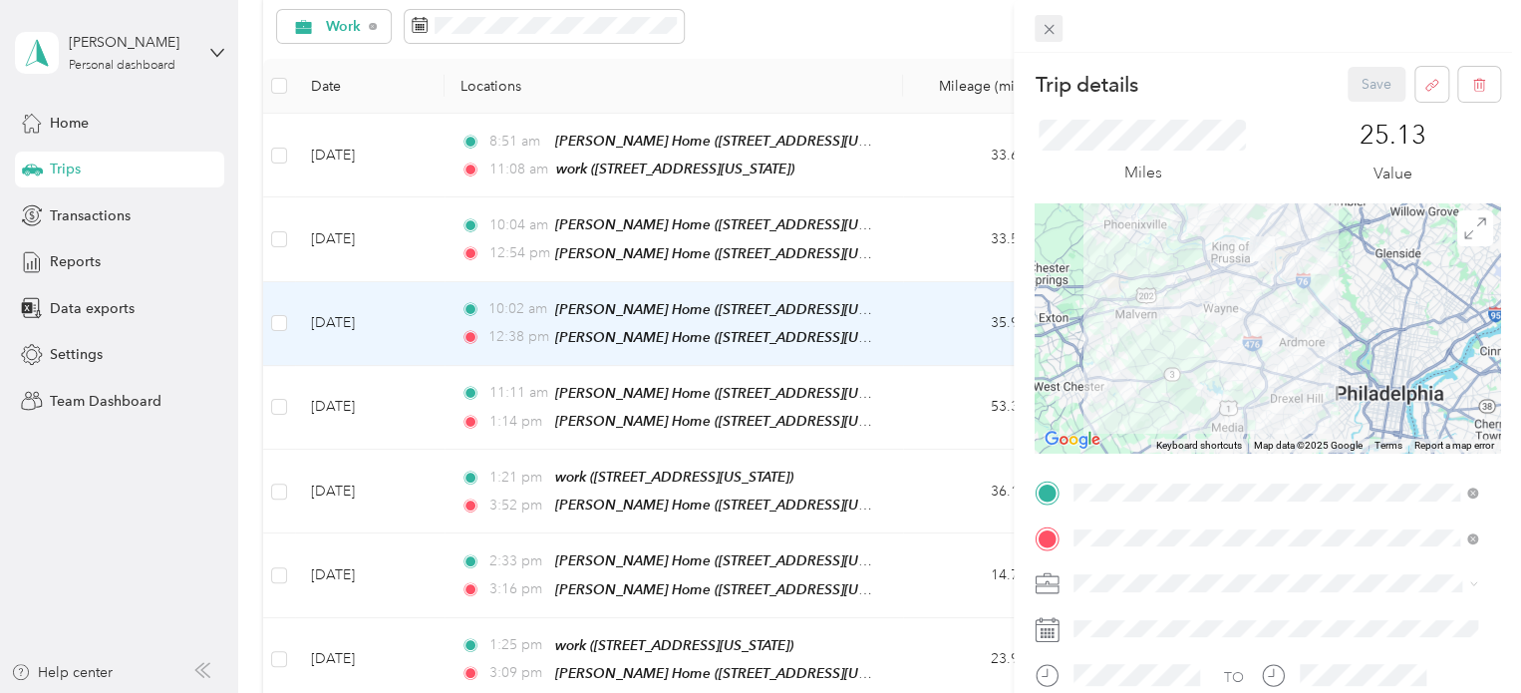
click at [1049, 18] on span at bounding box center [1049, 29] width 28 height 28
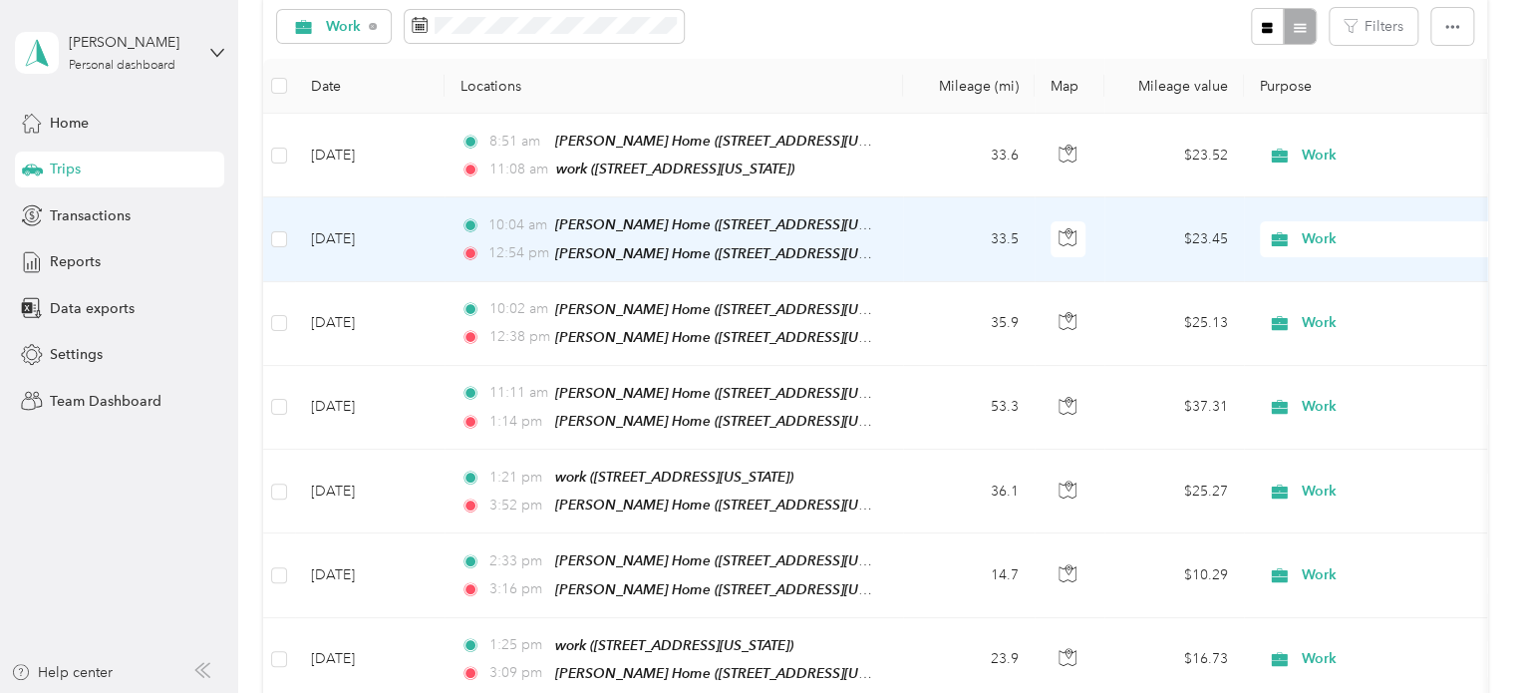
click at [921, 233] on td "33.5" at bounding box center [969, 239] width 132 height 84
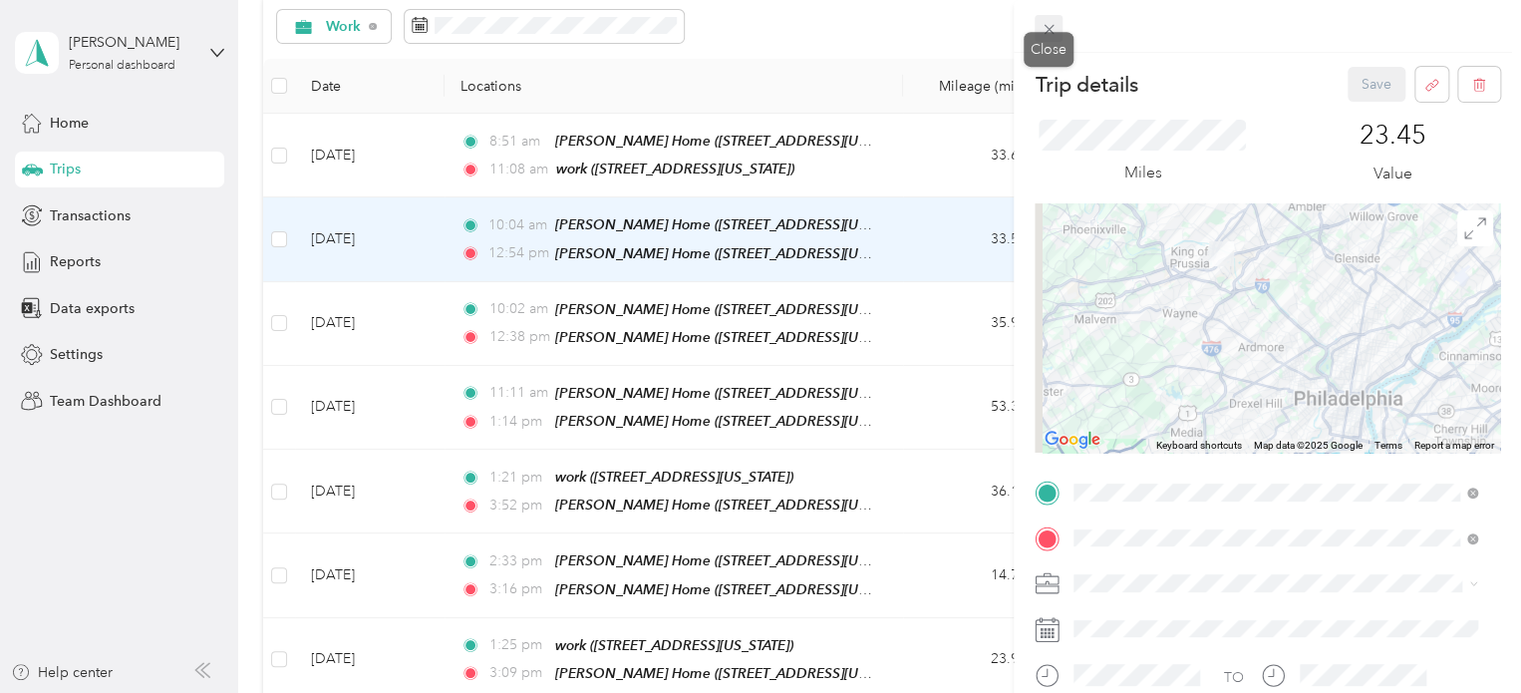
click at [1047, 23] on icon at bounding box center [1049, 29] width 17 height 17
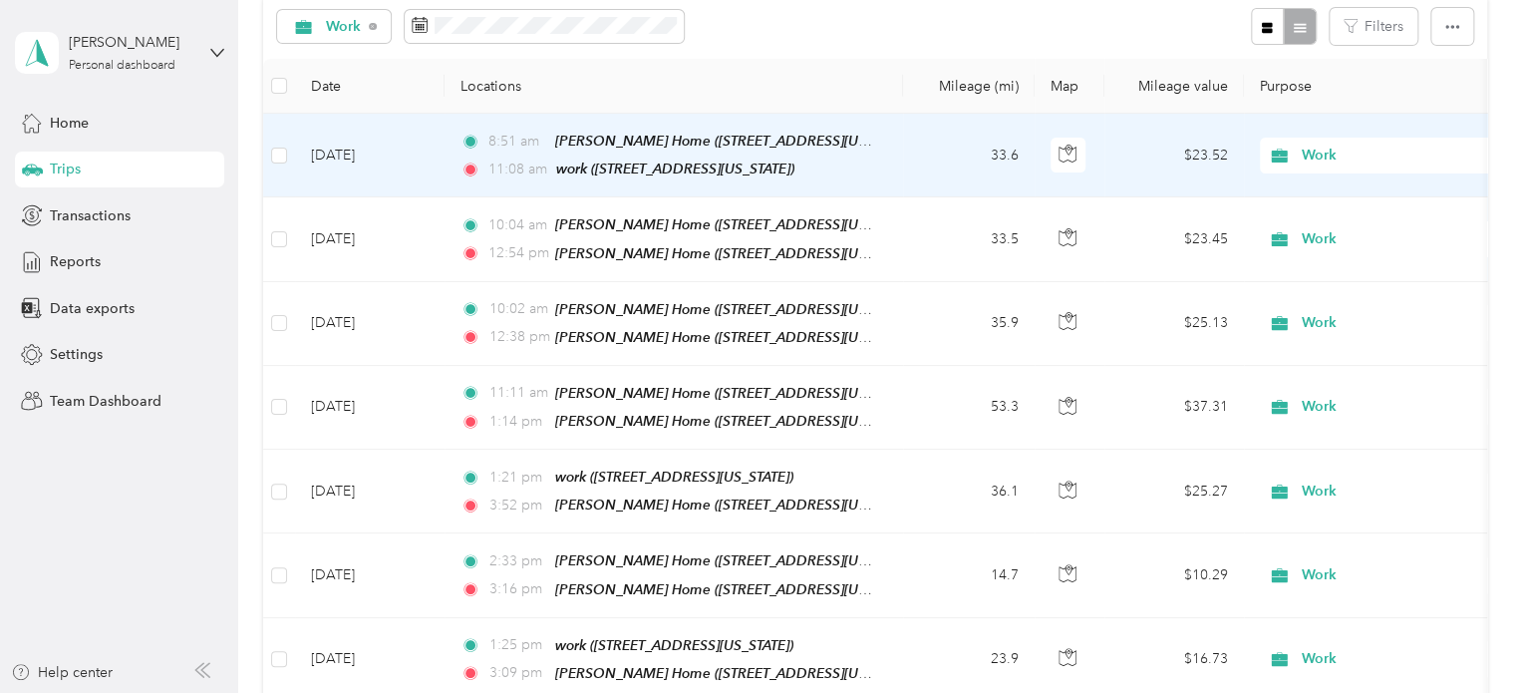
click at [965, 145] on td "33.6" at bounding box center [969, 156] width 132 height 84
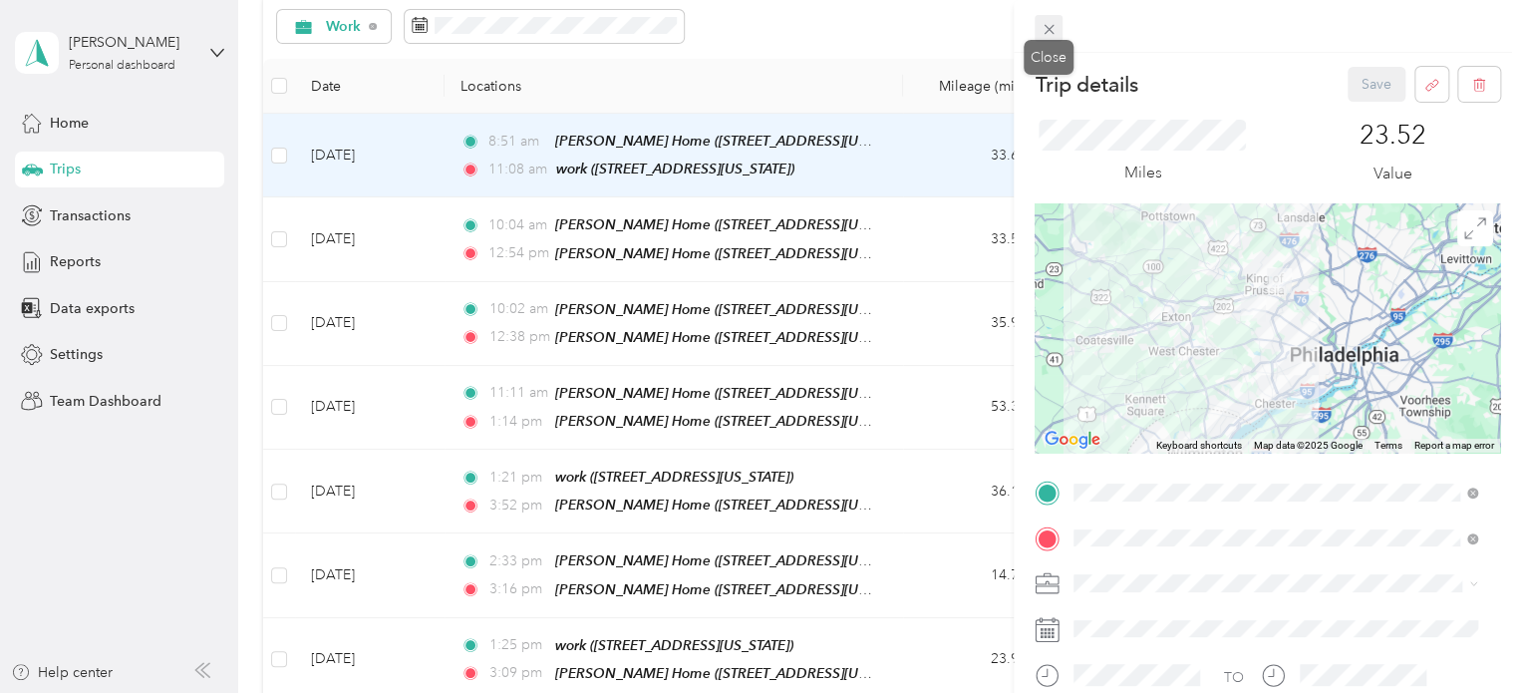
click at [1041, 26] on icon at bounding box center [1049, 29] width 17 height 17
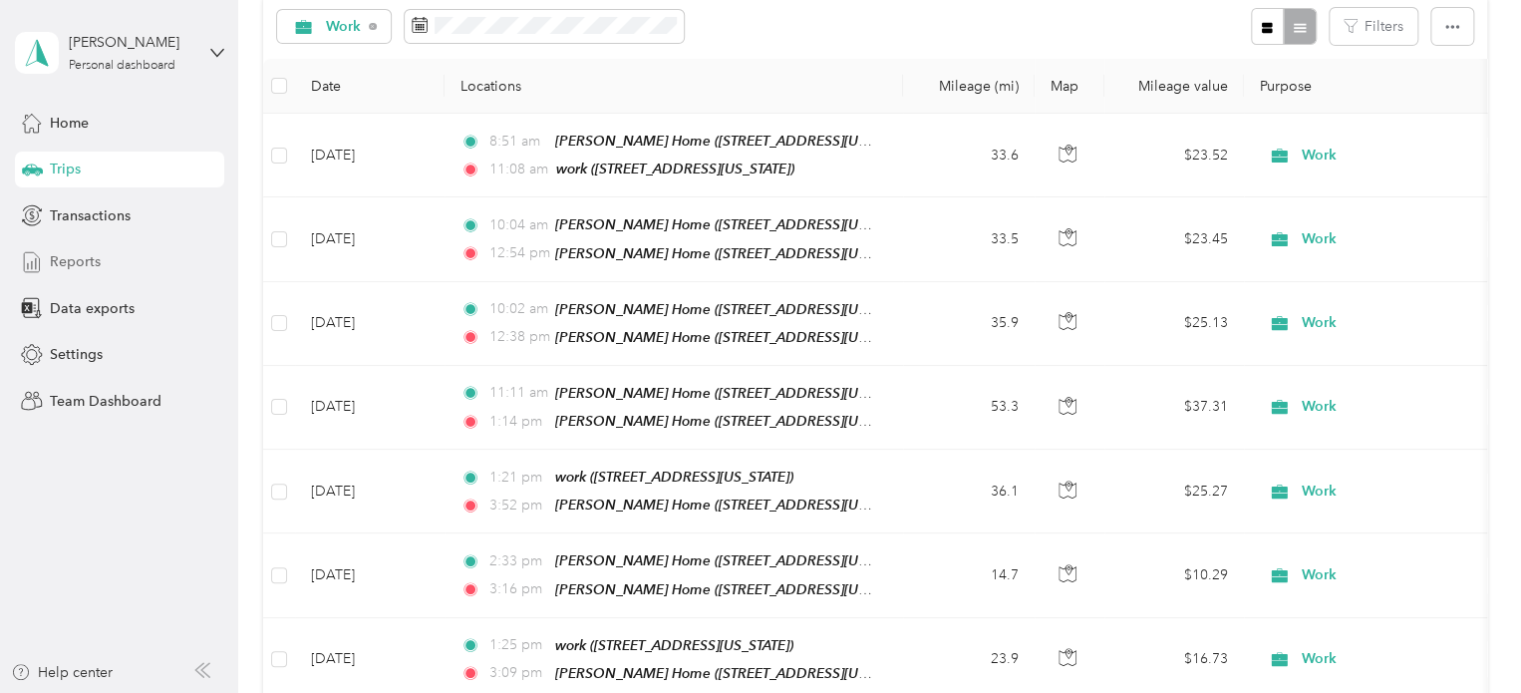
click at [78, 272] on div "Reports" at bounding box center [119, 262] width 209 height 36
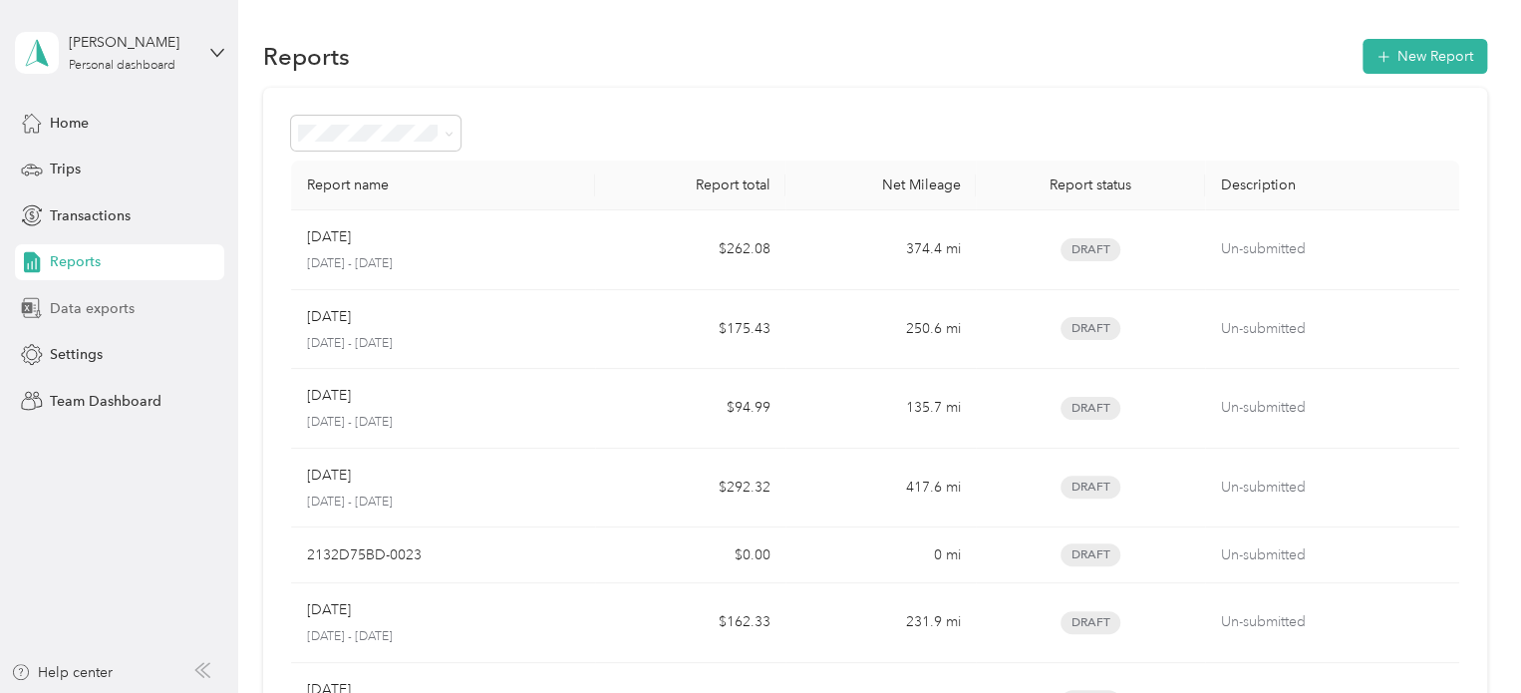
click at [75, 310] on span "Data exports" at bounding box center [92, 308] width 85 height 21
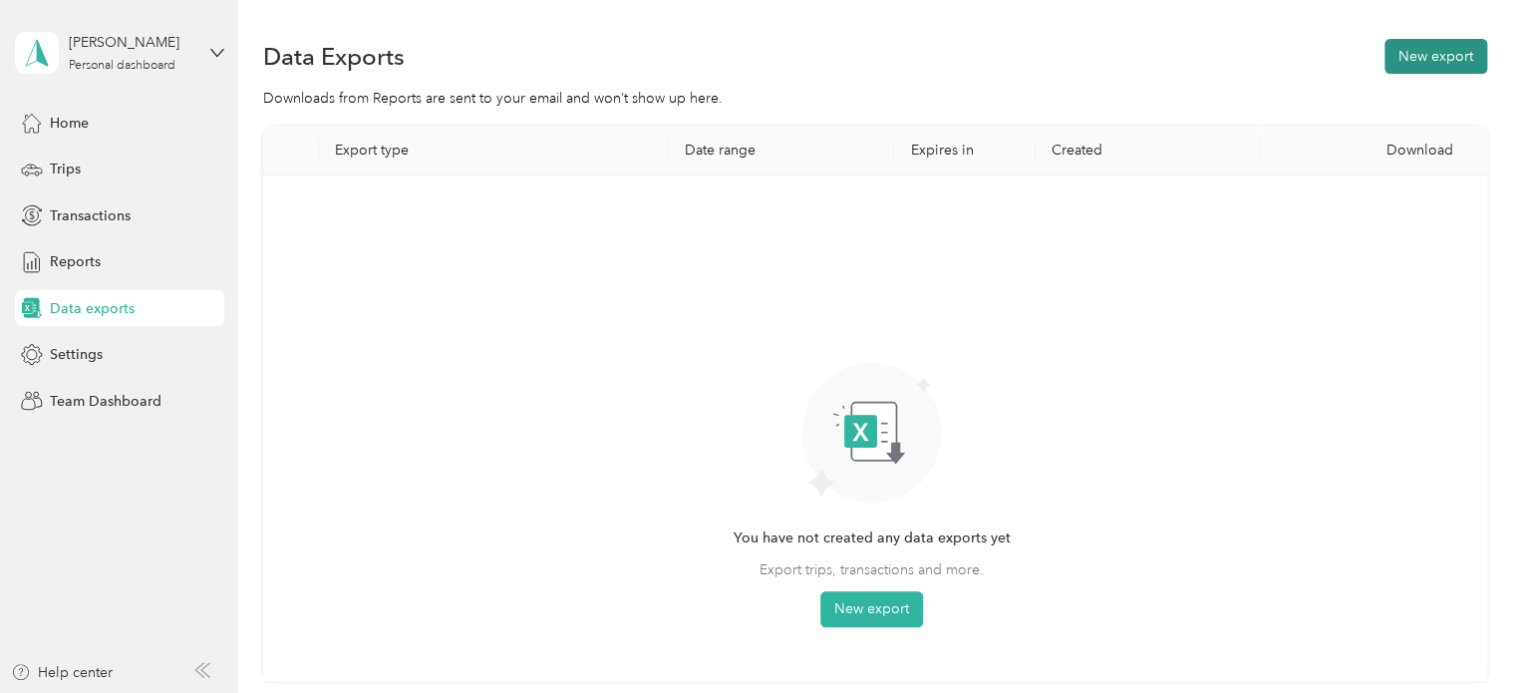
click at [1451, 61] on button "New export" at bounding box center [1436, 56] width 103 height 35
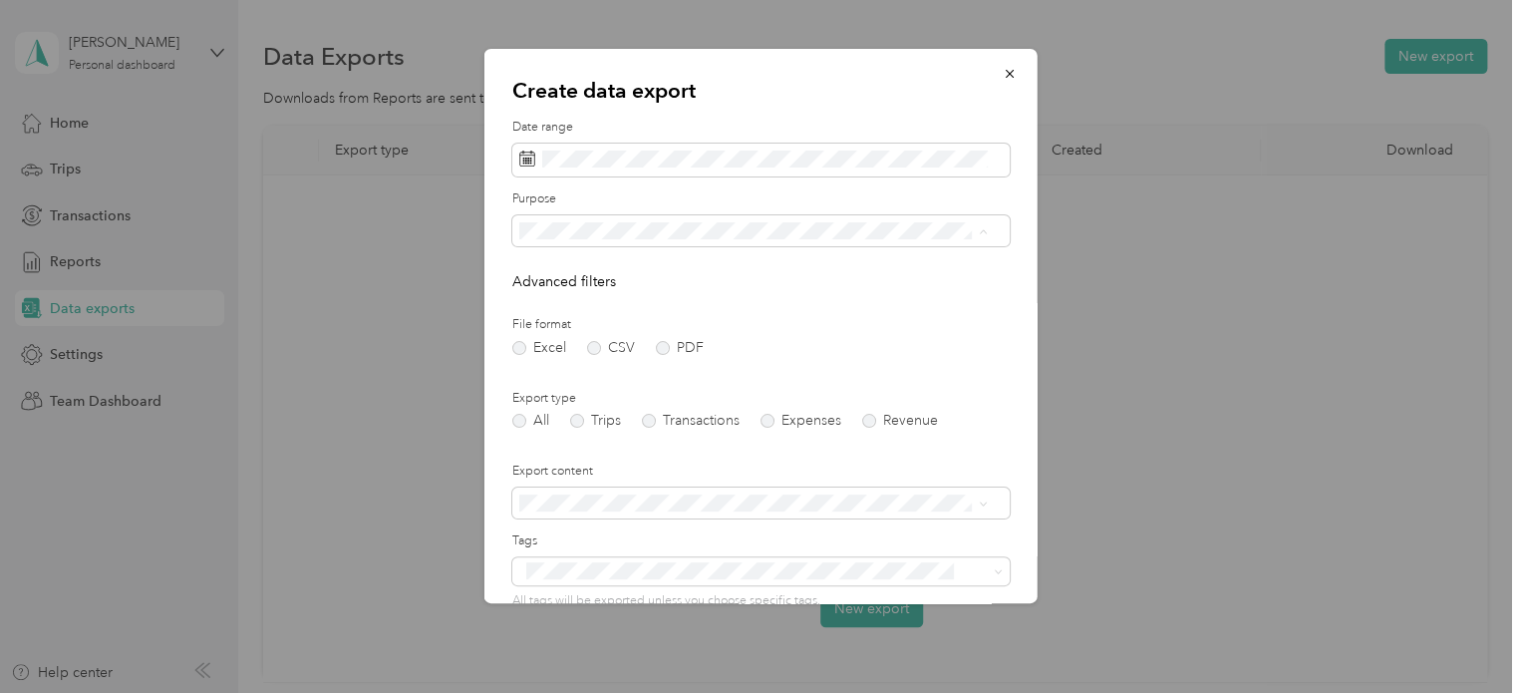
click at [552, 293] on span "Work" at bounding box center [542, 301] width 34 height 17
click at [664, 351] on label "PDF" at bounding box center [680, 348] width 48 height 14
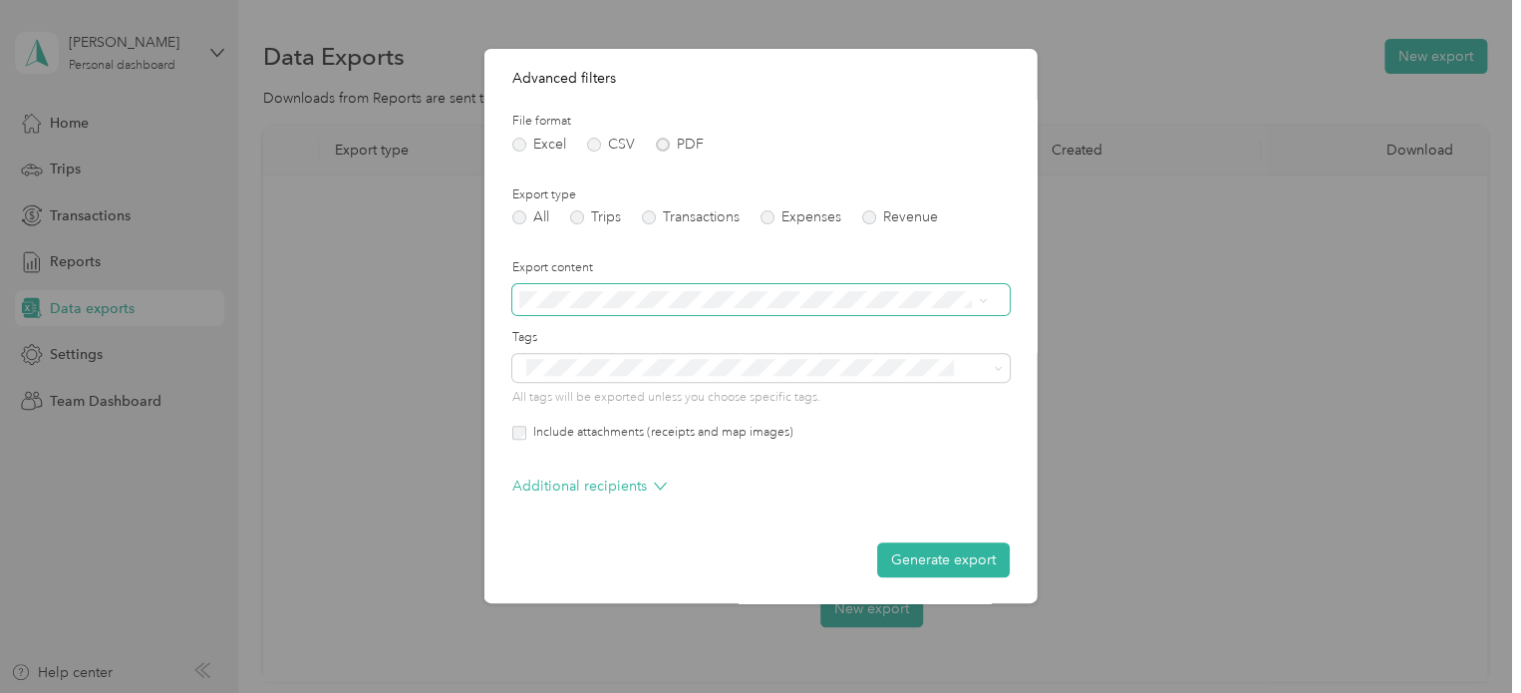
scroll to position [205, 0]
click at [579, 225] on form "Date range Purpose Advanced filters File format Excel CSV PDF Export type All T…" at bounding box center [760, 244] width 497 height 662
click at [578, 214] on label "Trips" at bounding box center [595, 215] width 51 height 14
click at [925, 558] on button "Generate export" at bounding box center [943, 557] width 133 height 35
